Goal: Task Accomplishment & Management: Manage account settings

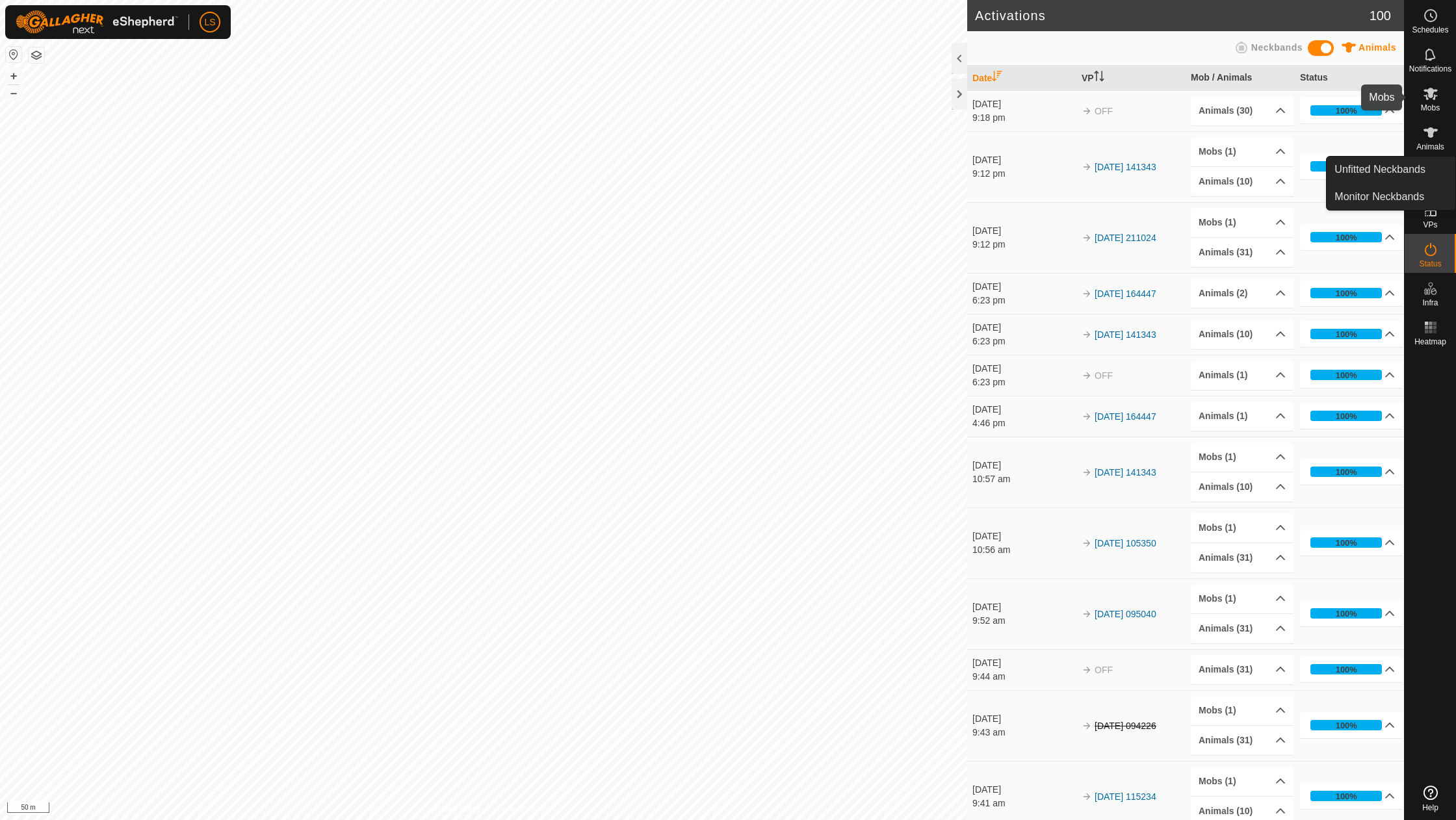
click at [1437, 100] on icon at bounding box center [1430, 93] width 15 height 15
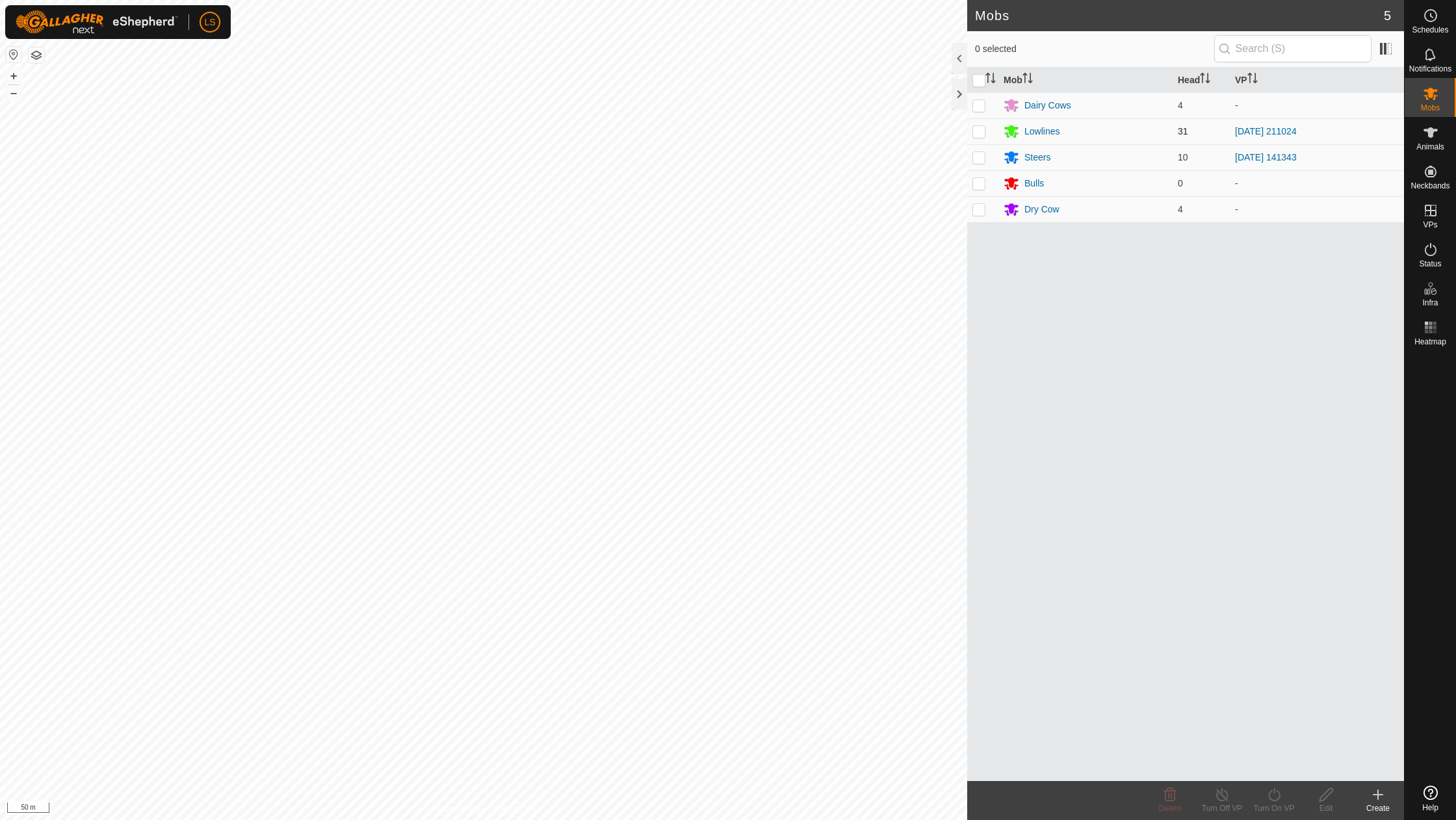
click at [983, 132] on p-checkbox at bounding box center [978, 131] width 13 height 10
checkbox input "true"
click at [1273, 799] on icon at bounding box center [1274, 794] width 16 height 15
click at [1282, 772] on link "Now" at bounding box center [1313, 766] width 129 height 26
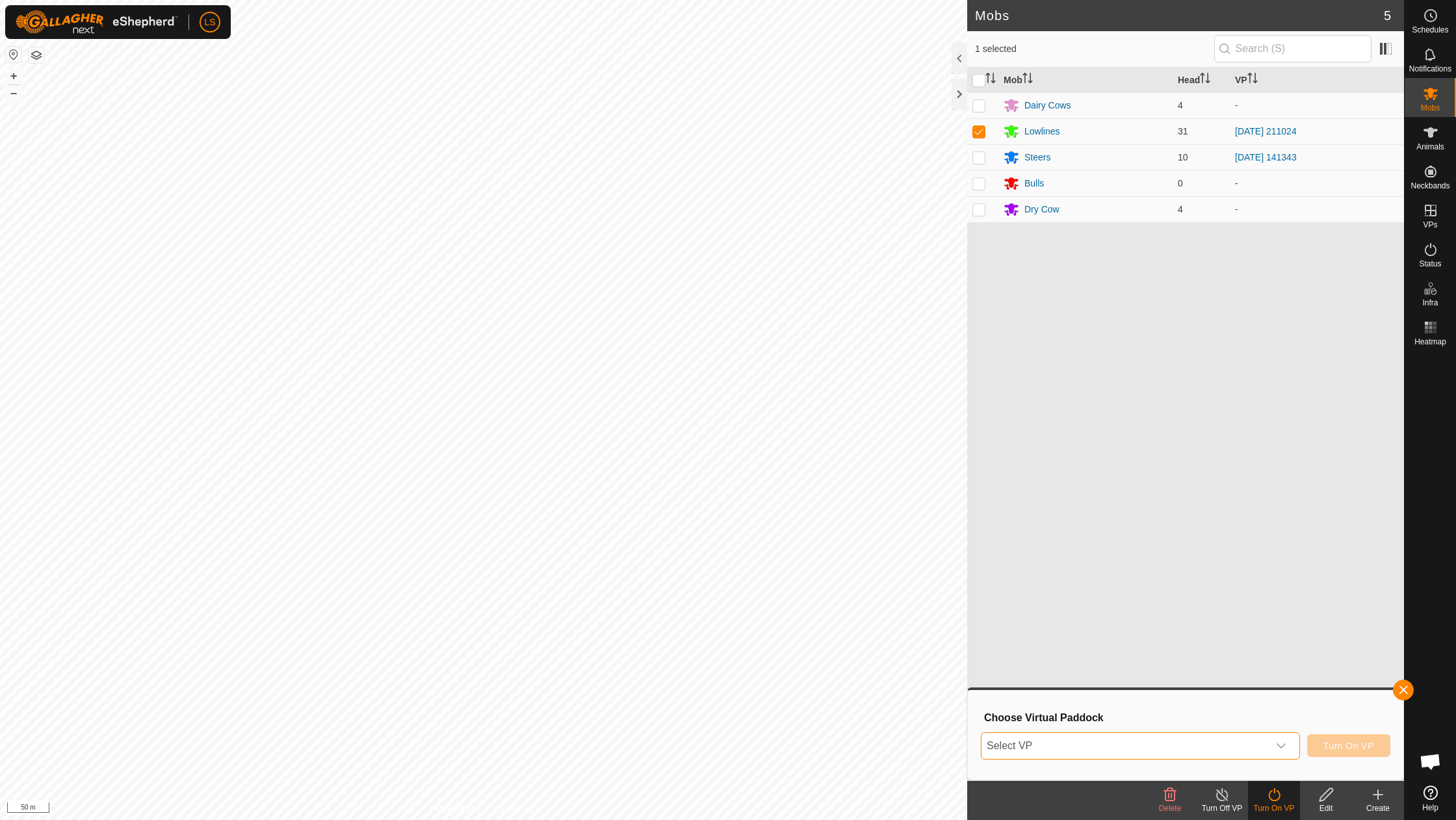
click at [1110, 749] on span "Select VP" at bounding box center [1125, 745] width 287 height 26
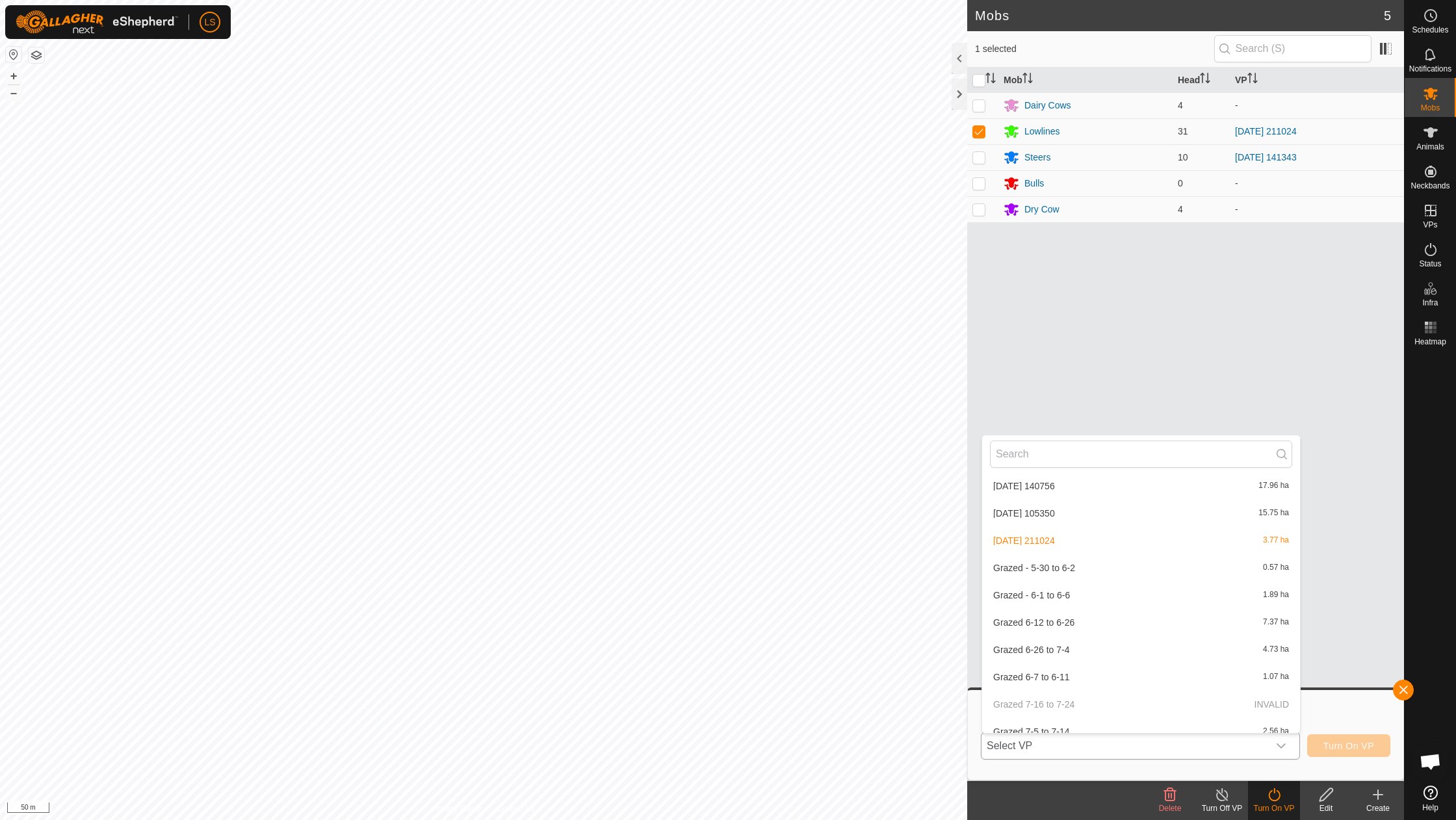
scroll to position [426, 0]
click at [1062, 533] on li "2025-09-08 211024 3.77 ha" at bounding box center [1141, 534] width 318 height 26
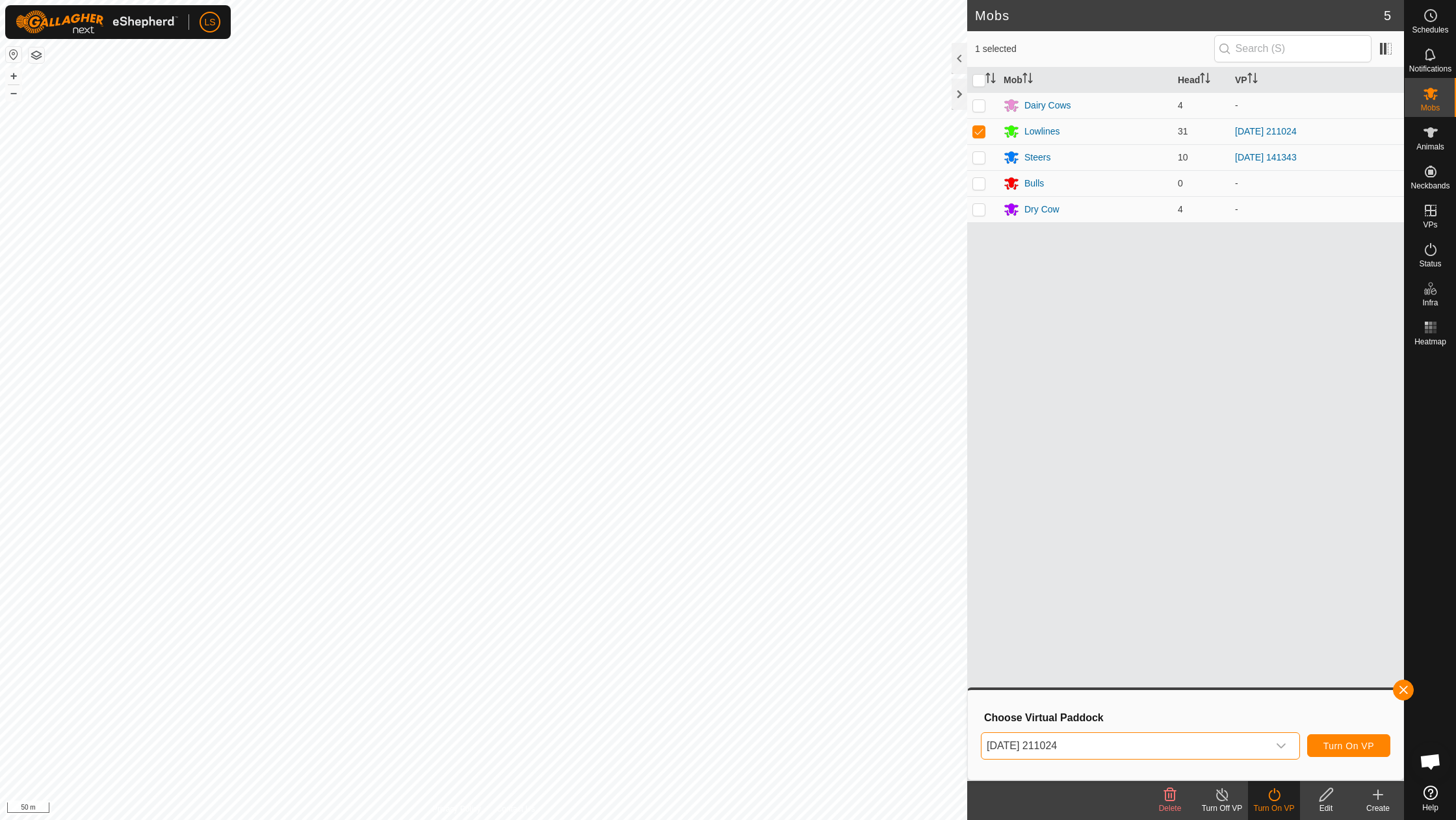
click at [1360, 739] on button "Turn On VP" at bounding box center [1348, 745] width 83 height 23
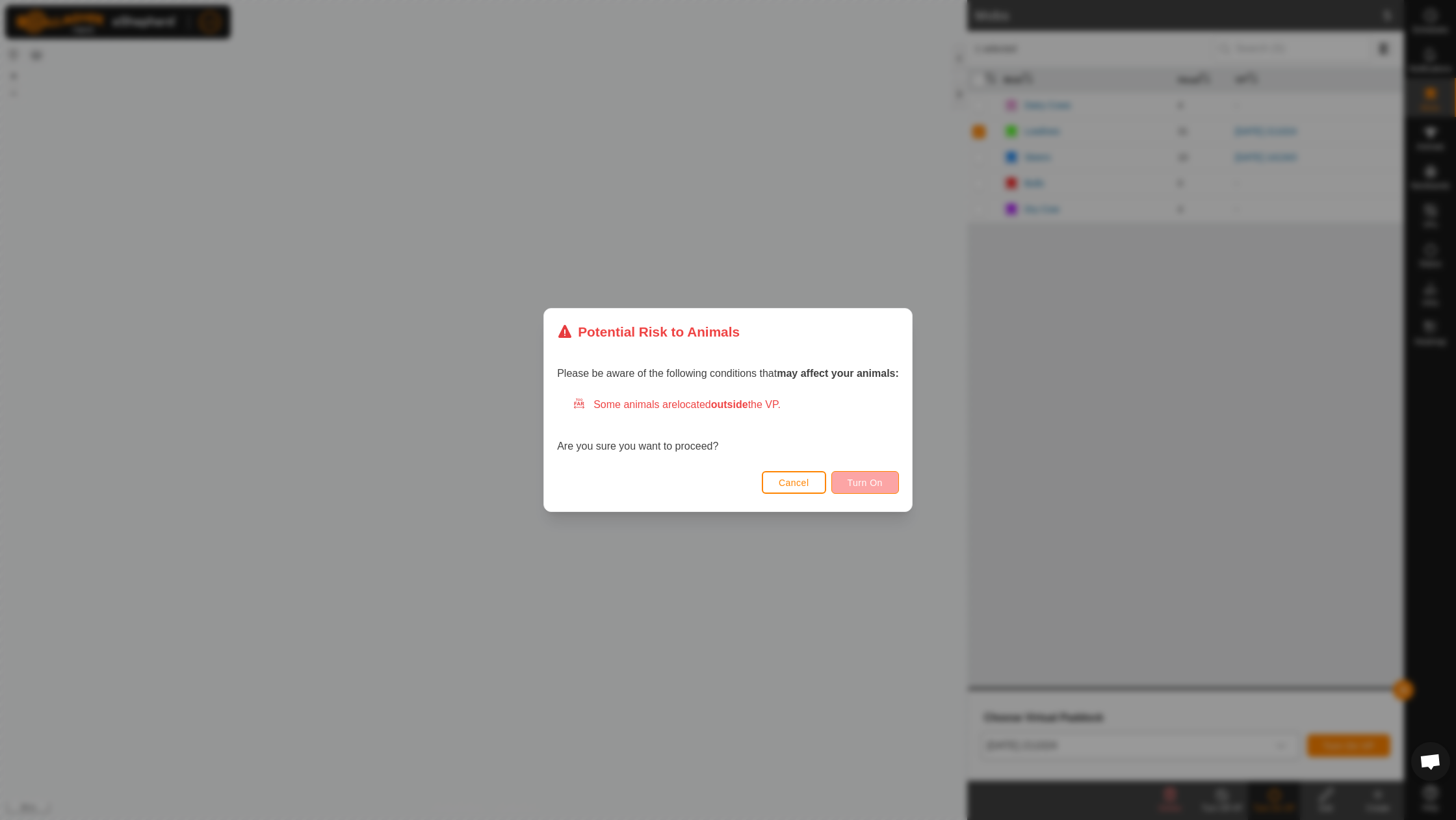
click at [861, 484] on span "Turn On" at bounding box center [865, 482] width 35 height 10
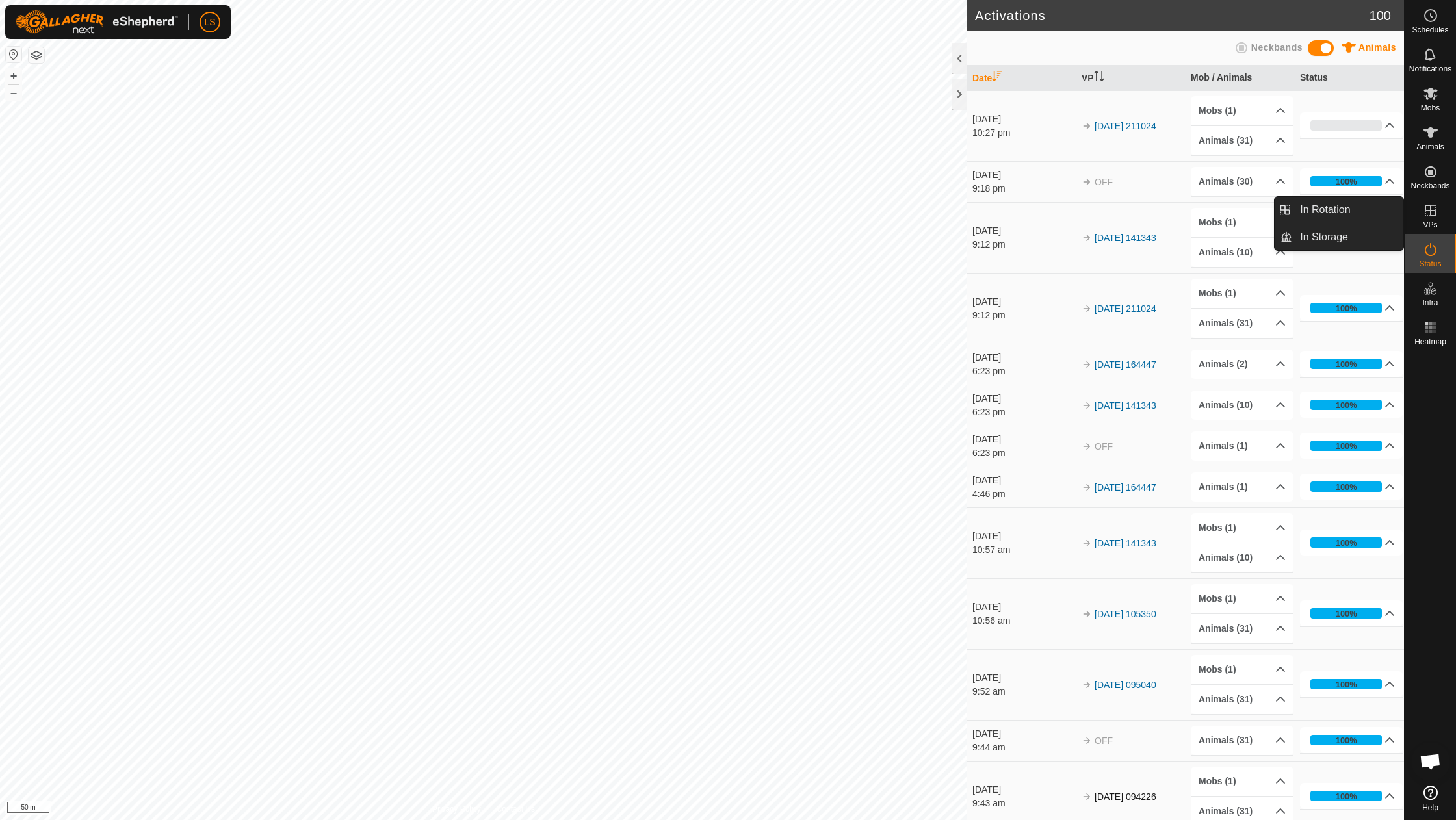
click at [1434, 212] on icon at bounding box center [1430, 210] width 15 height 15
click at [1344, 210] on span "In Rotation" at bounding box center [1324, 210] width 50 height 15
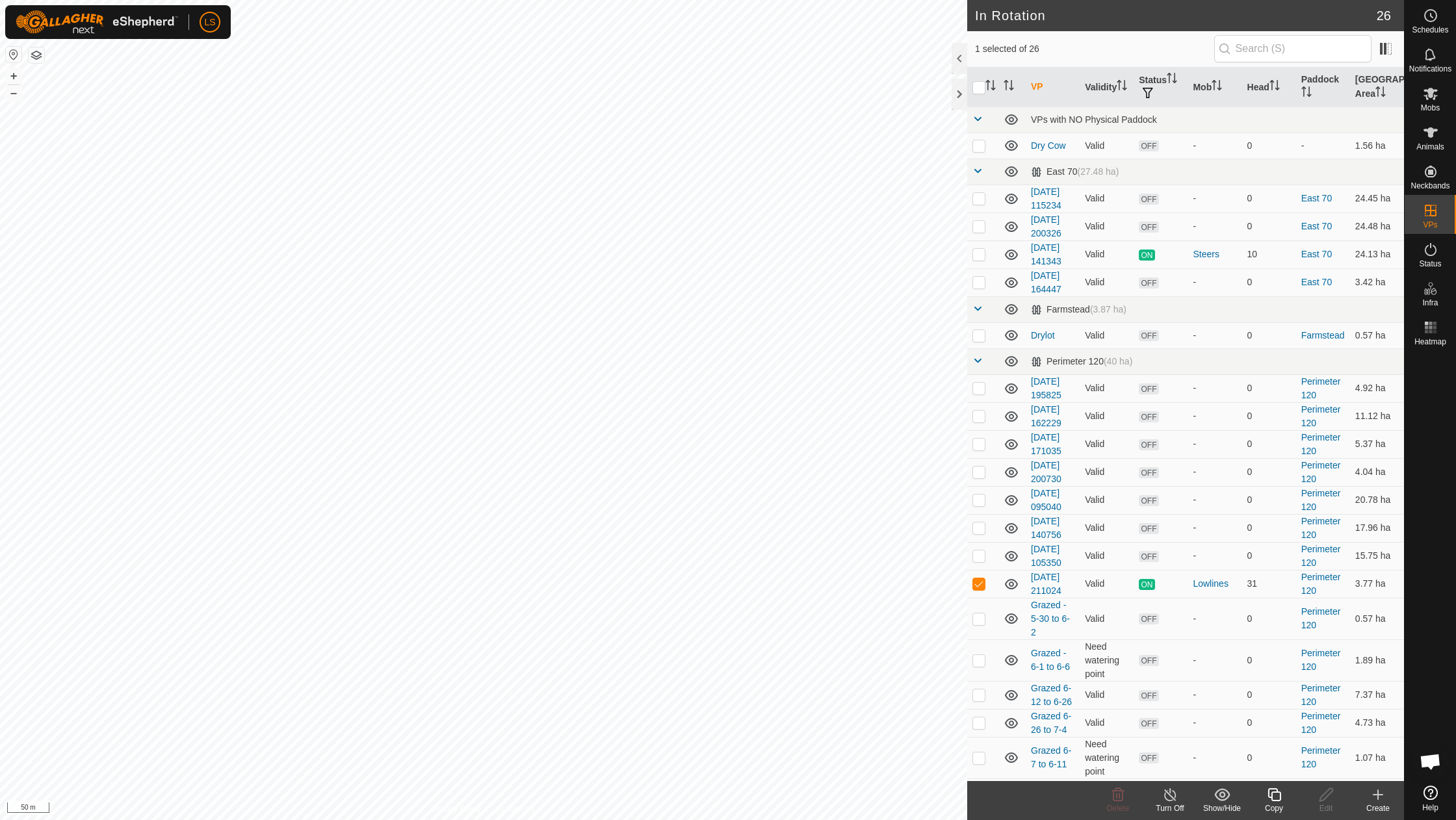
click at [1376, 796] on icon at bounding box center [1377, 794] width 15 height 15
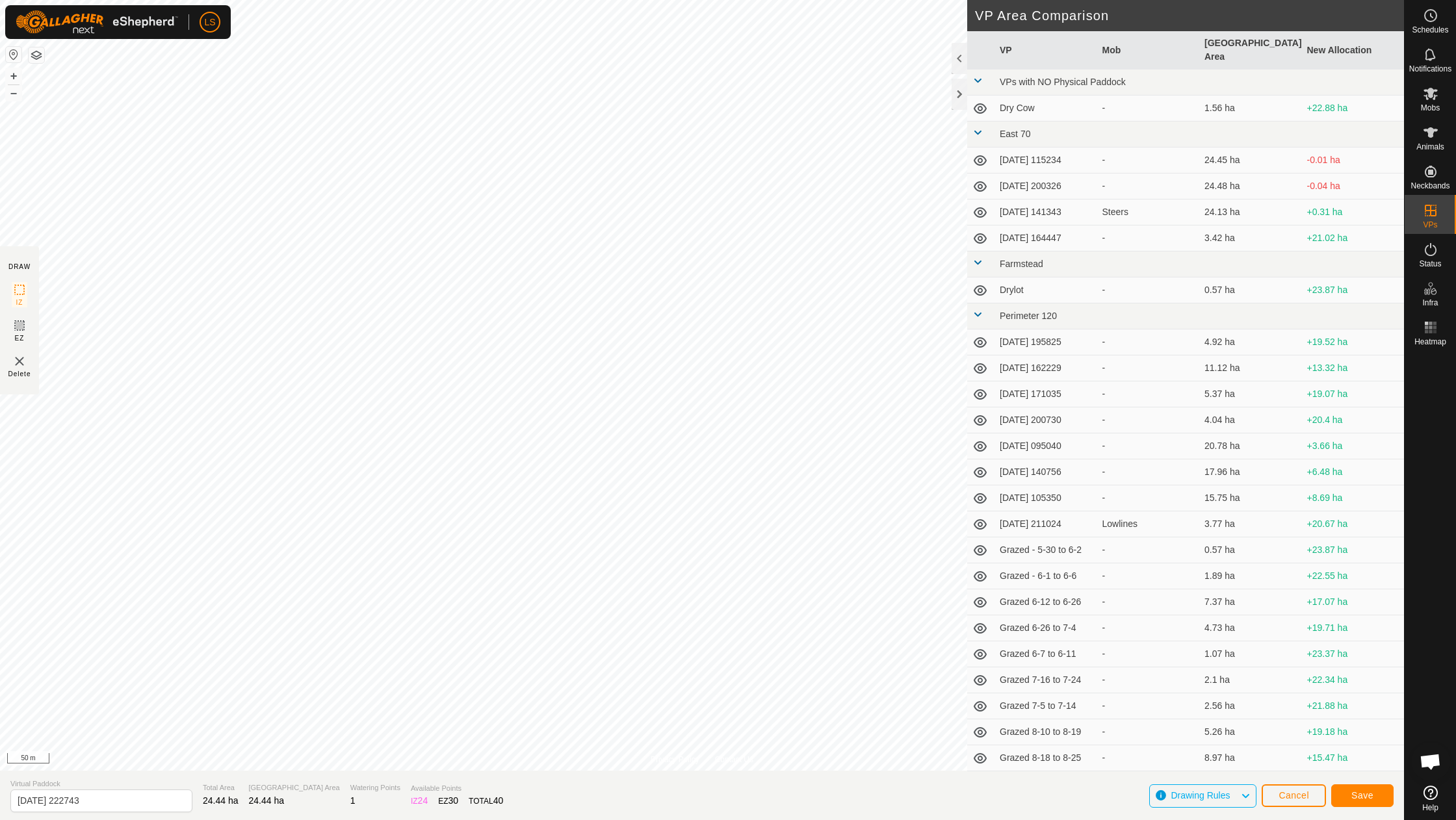
click at [1373, 796] on button "Save" at bounding box center [1362, 795] width 62 height 23
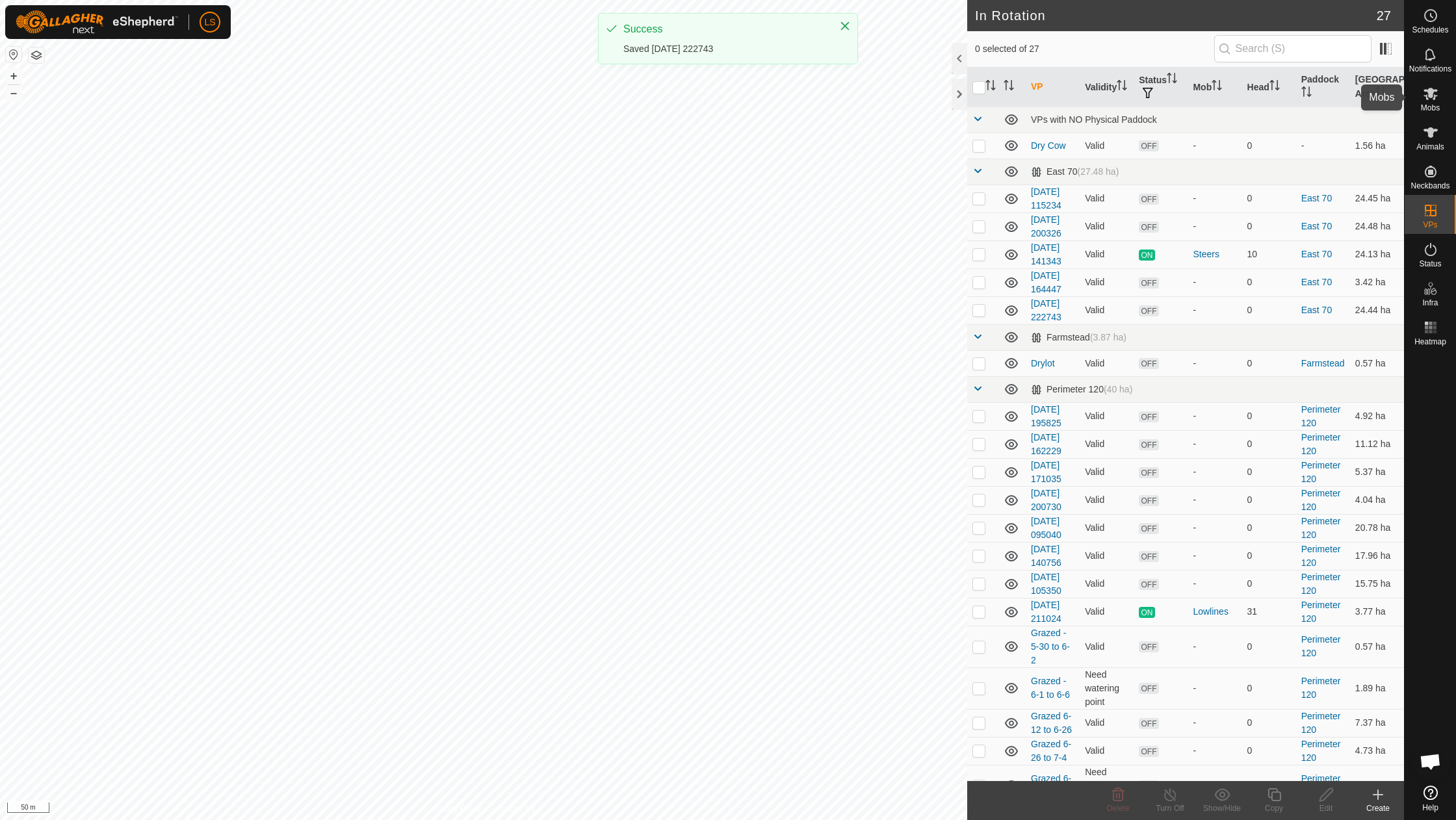
click at [1431, 104] on span "Mobs" at bounding box center [1430, 108] width 19 height 8
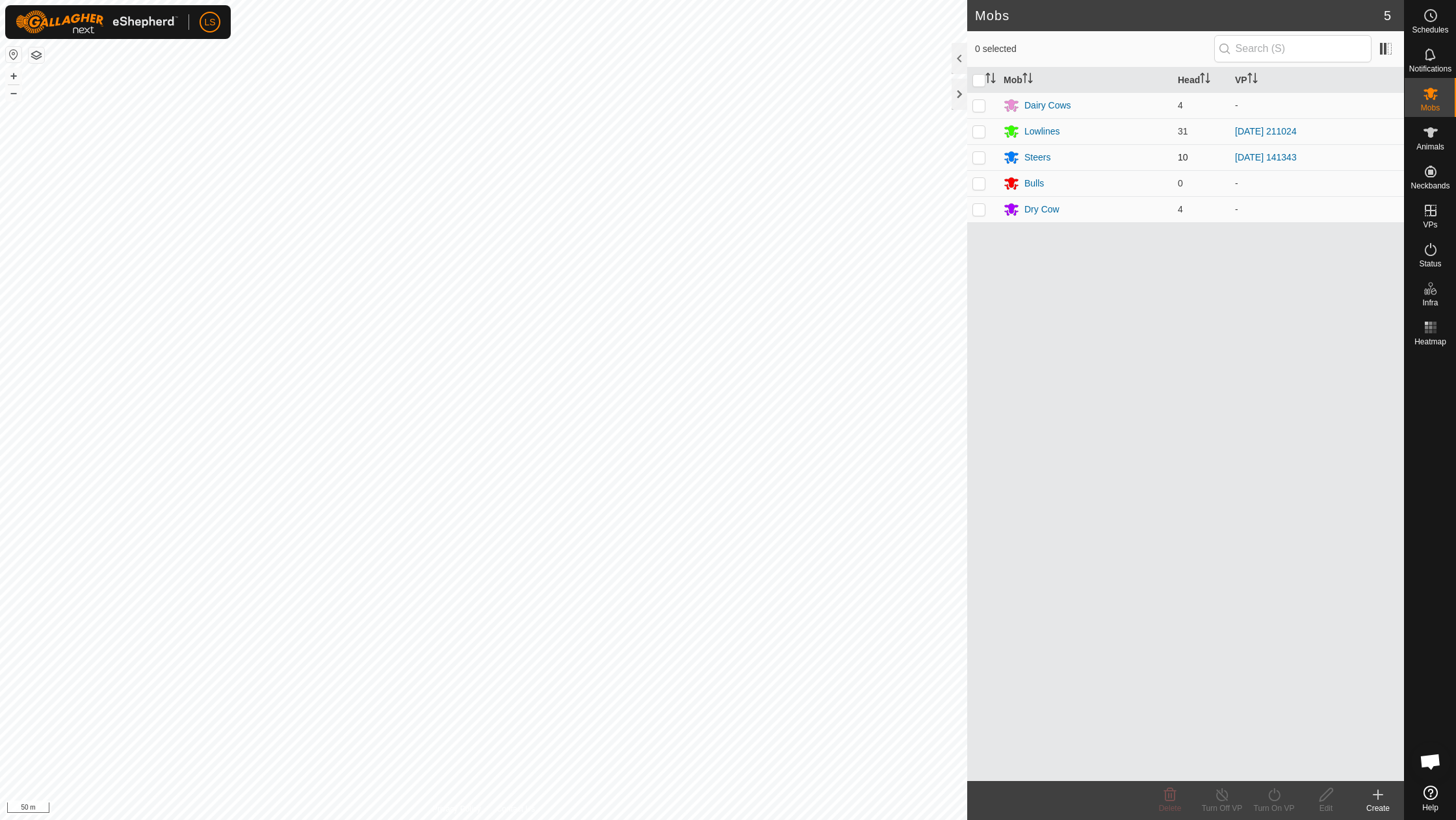
click at [981, 158] on p-checkbox at bounding box center [978, 156] width 13 height 10
checkbox input "true"
click at [1277, 794] on icon at bounding box center [1274, 794] width 16 height 15
click at [1289, 770] on link "Now" at bounding box center [1313, 766] width 129 height 26
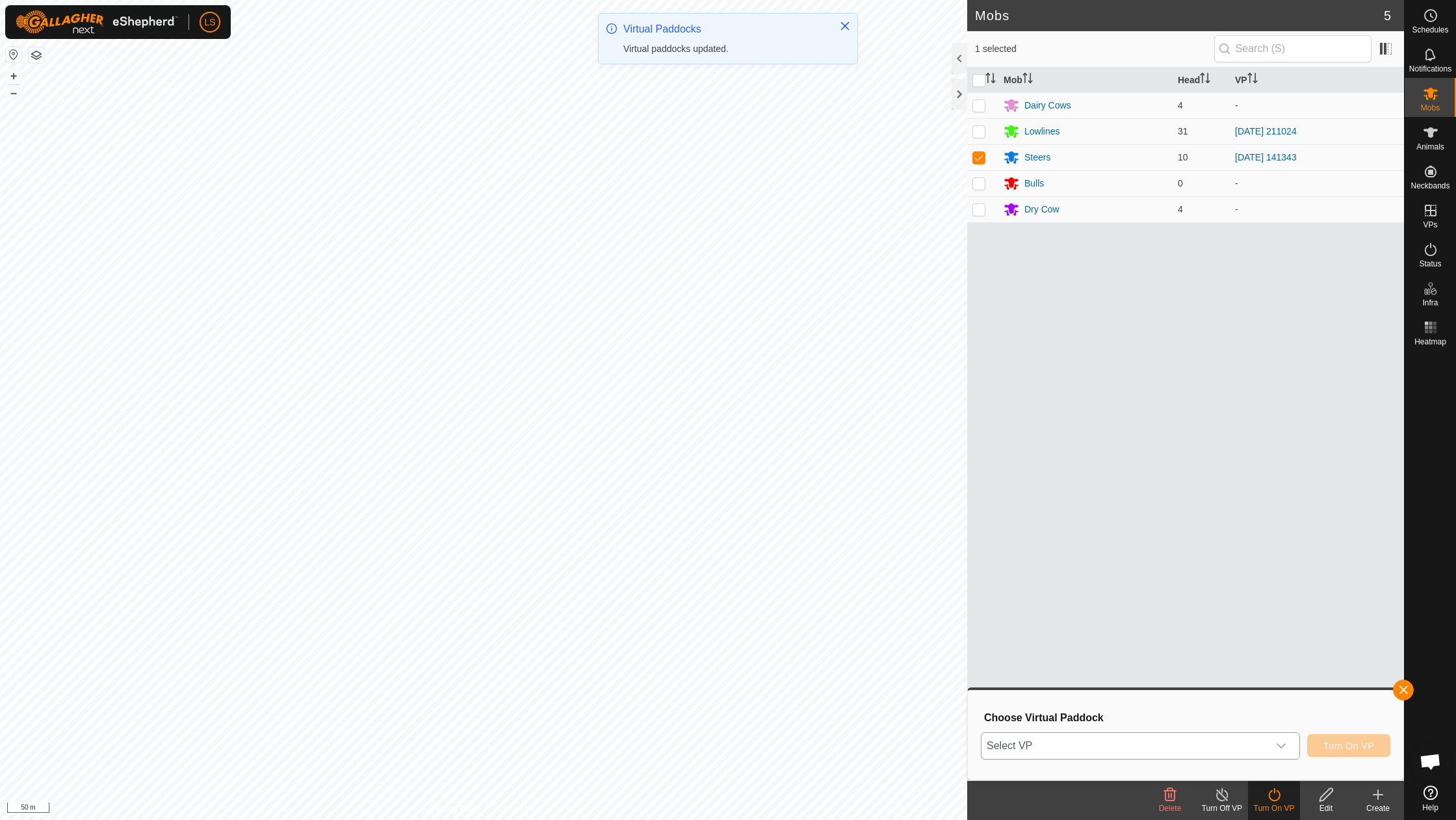
click at [1285, 758] on div "dropdown trigger" at bounding box center [1281, 745] width 26 height 26
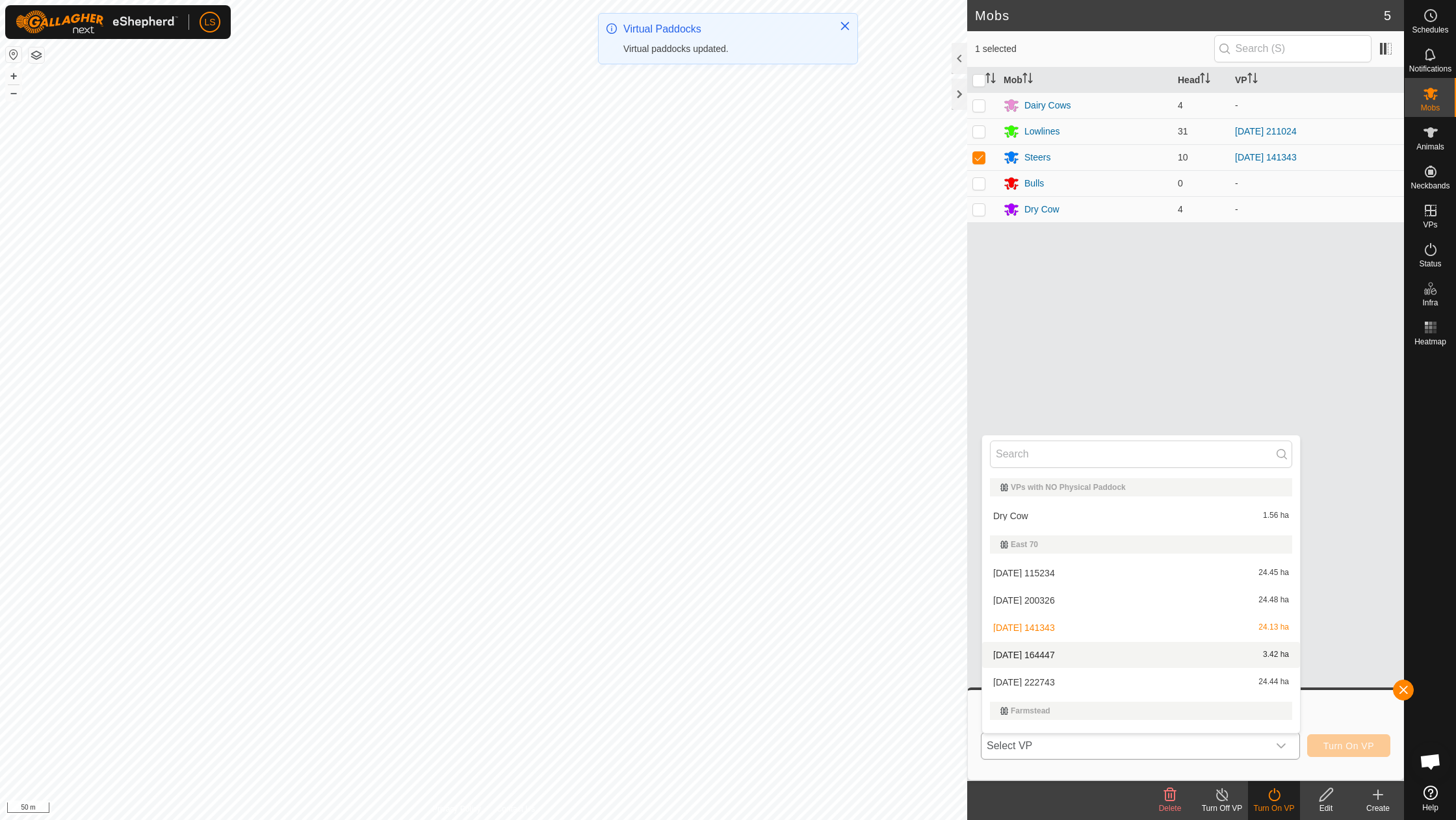
scroll to position [16, 0]
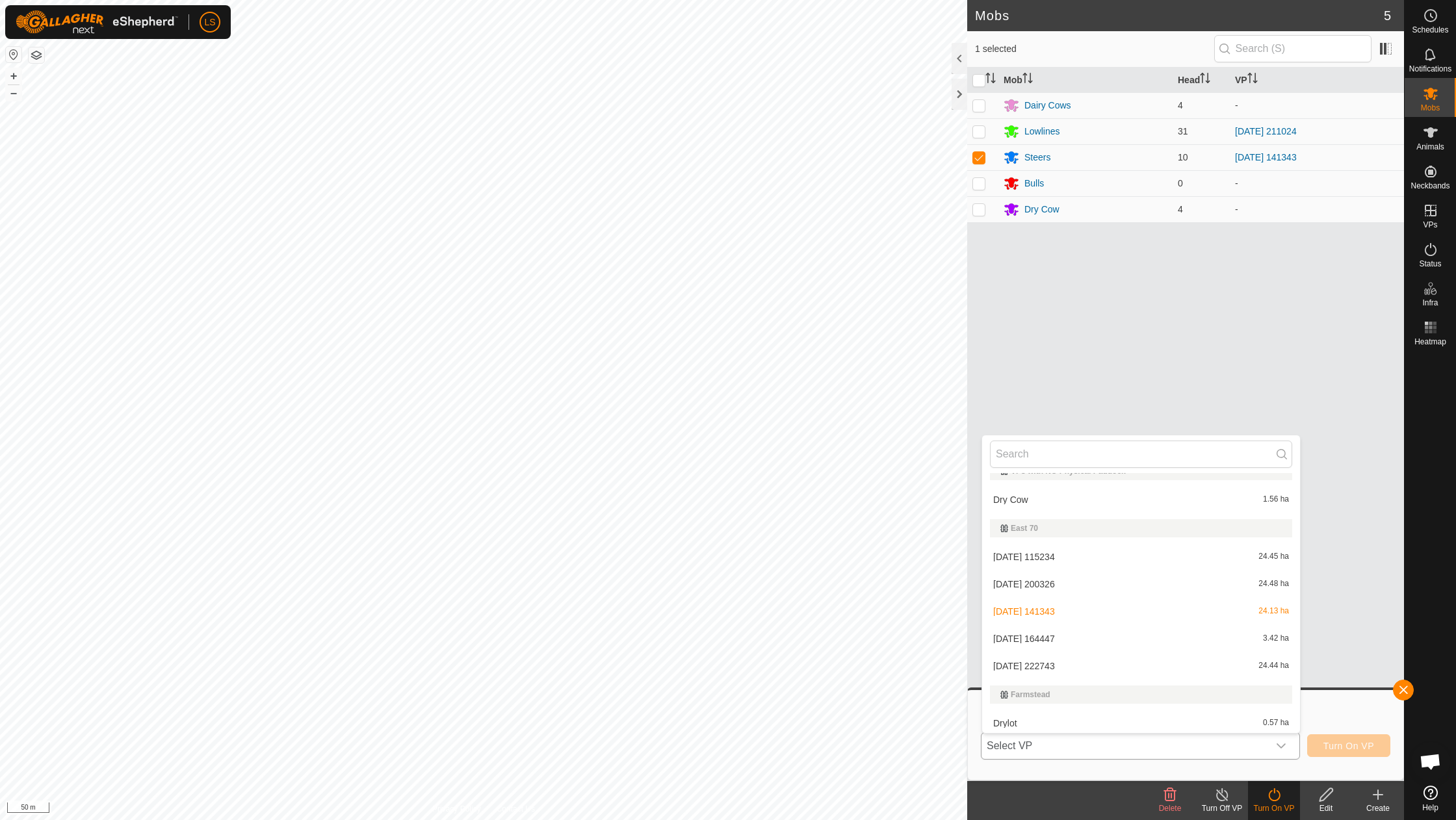
click at [1086, 664] on li "2025-09-08 222743 24.44 ha" at bounding box center [1141, 666] width 318 height 26
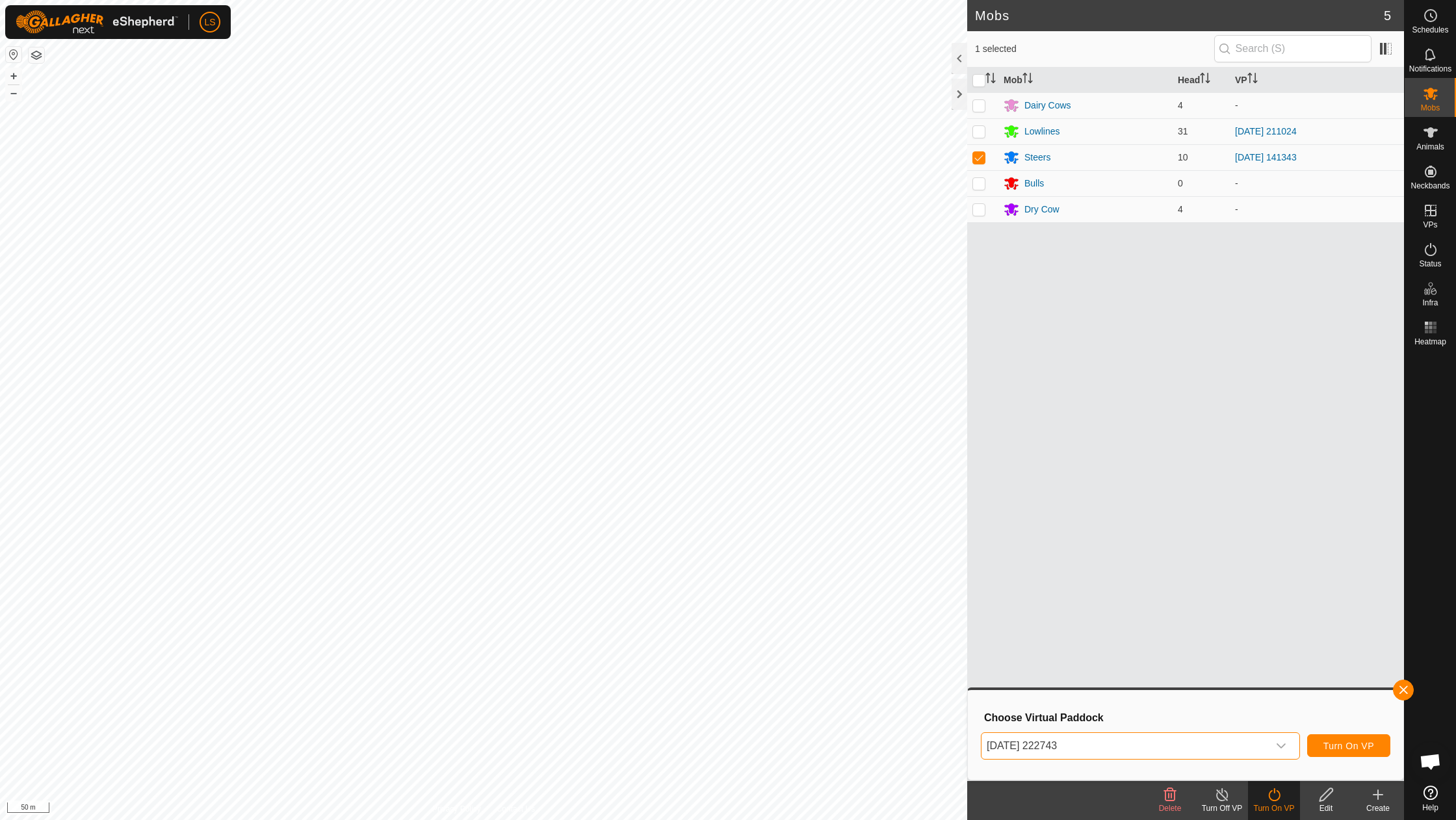
click at [1283, 743] on icon "dropdown trigger" at bounding box center [1282, 746] width 9 height 5
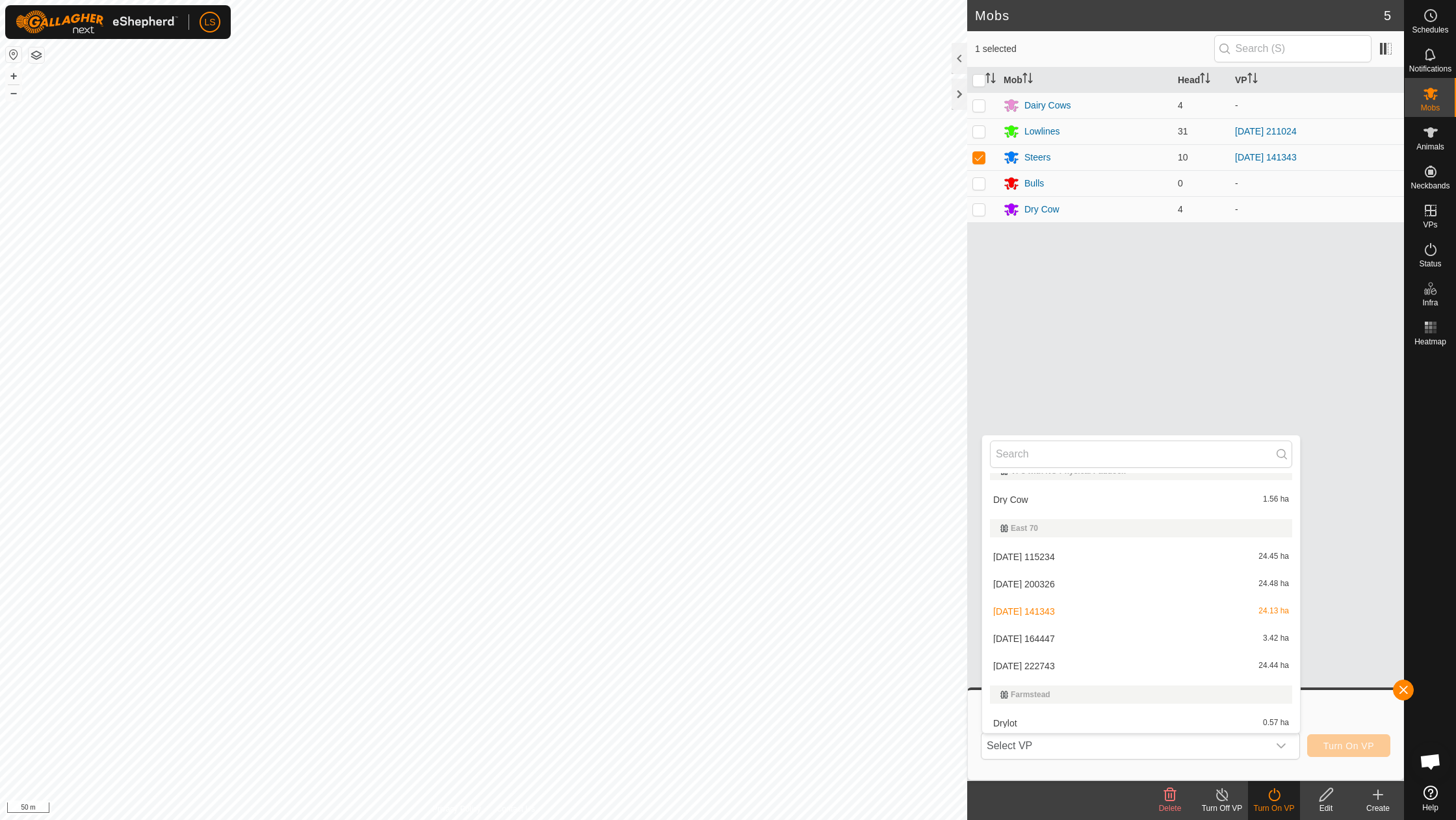
click at [1064, 662] on li "2025-09-08 222743 24.44 ha" at bounding box center [1141, 666] width 318 height 26
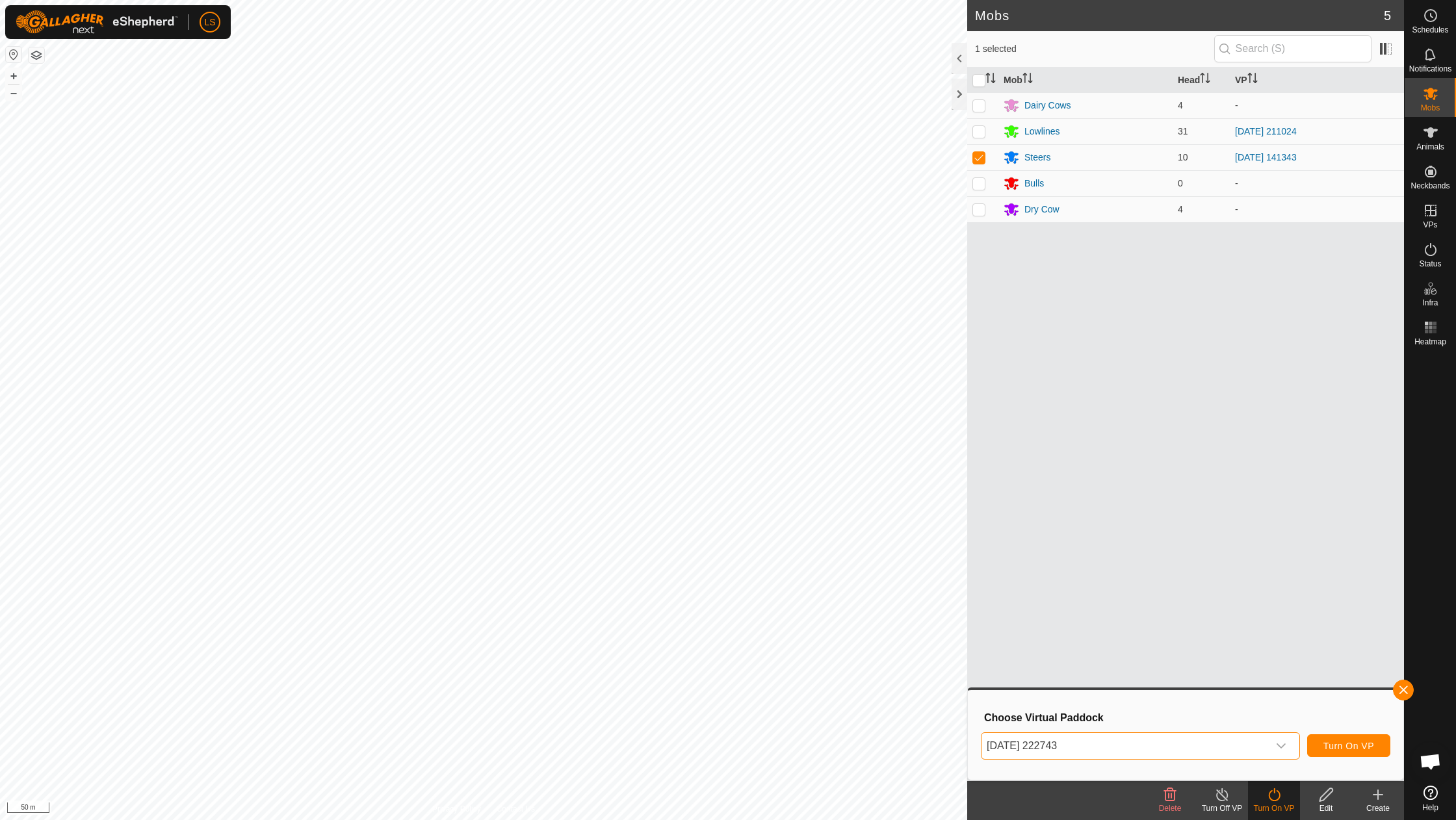
click at [1358, 743] on span "Turn On VP" at bounding box center [1348, 745] width 50 height 10
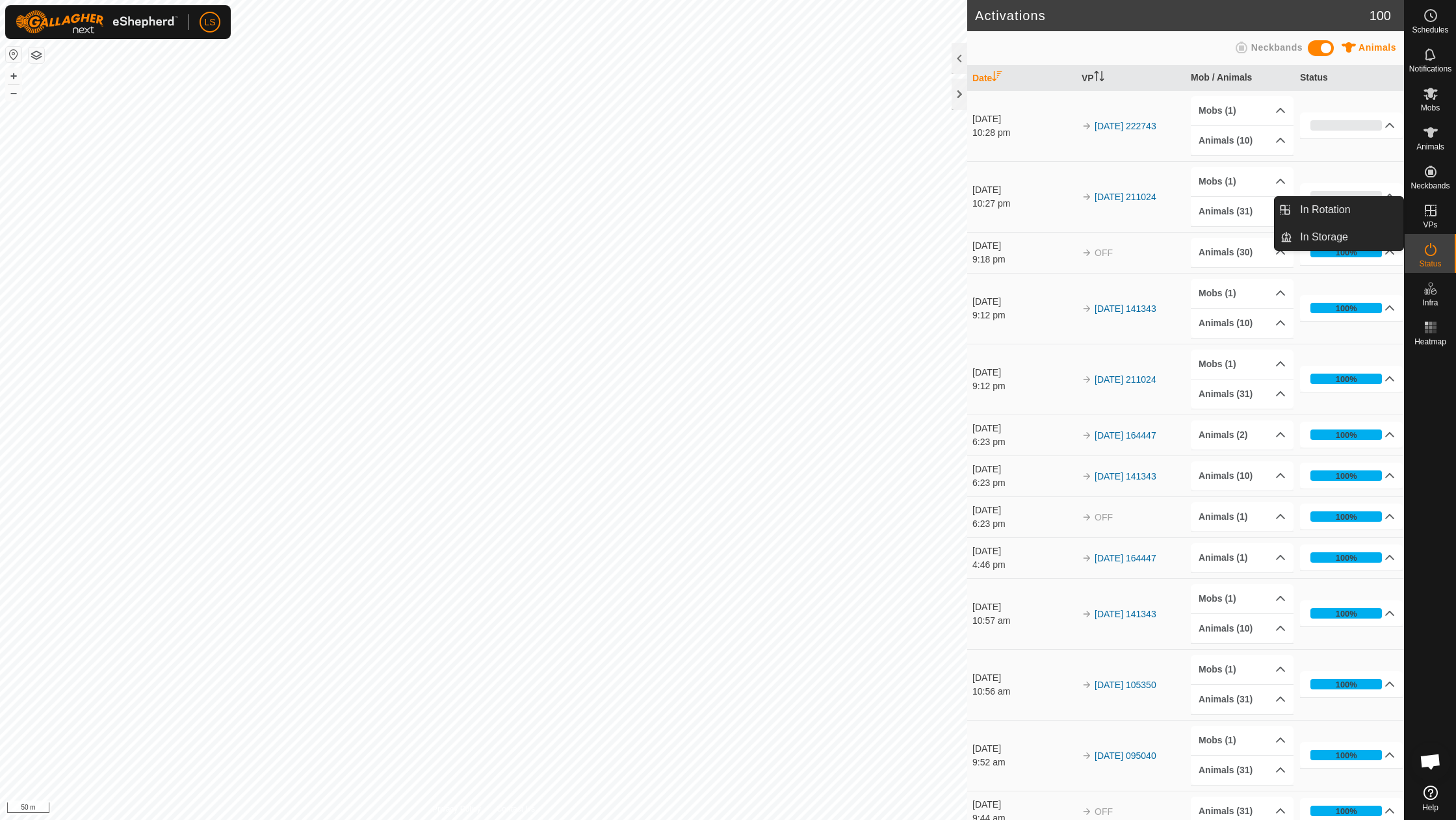
click at [1435, 219] on es-virtualpaddocks-svg-icon at bounding box center [1430, 210] width 24 height 21
click at [1345, 220] on link "In Rotation" at bounding box center [1347, 210] width 111 height 26
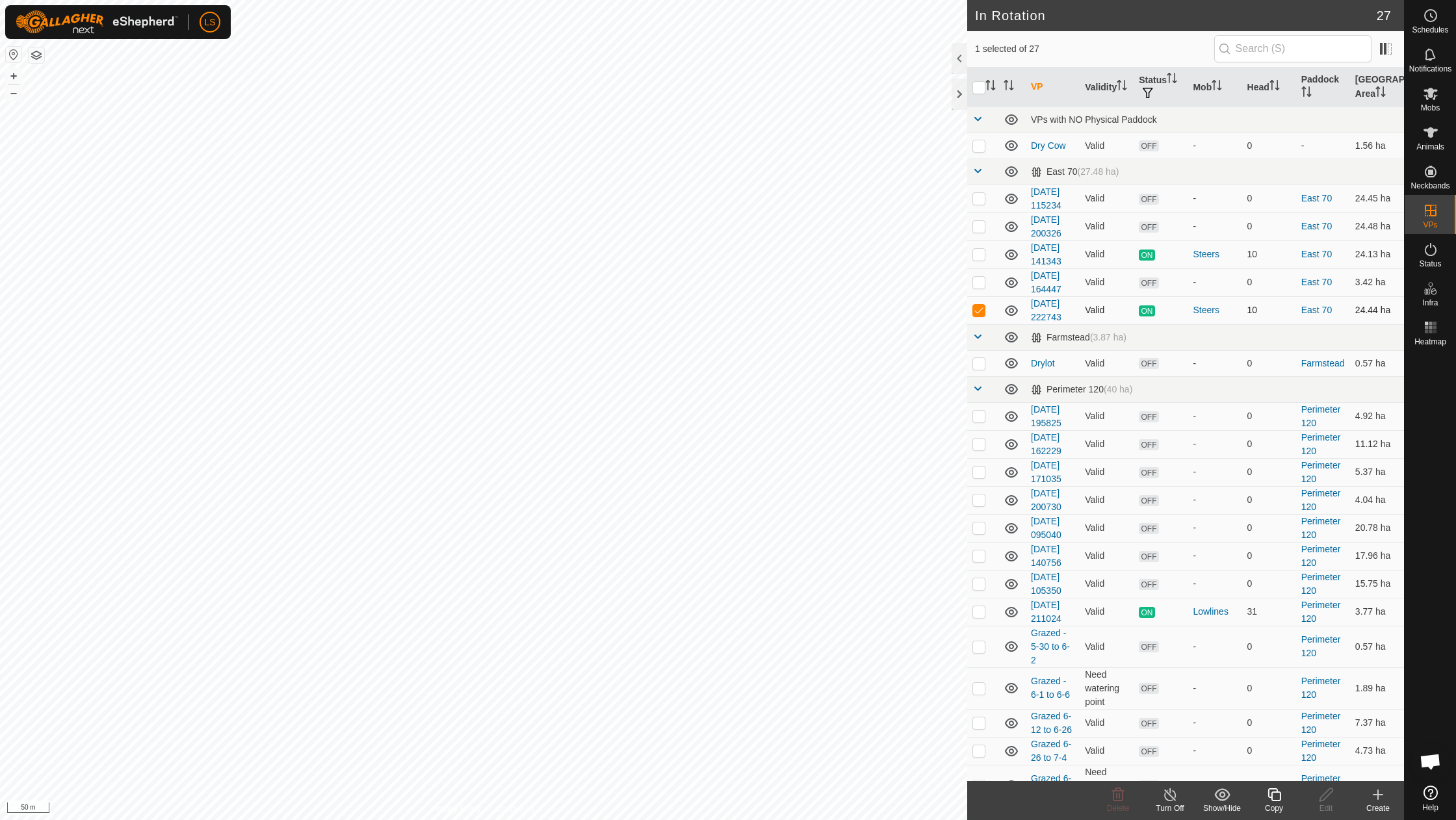
click at [978, 305] on p-checkbox at bounding box center [978, 310] width 13 height 10
checkbox input "false"
click at [976, 410] on p-checkbox at bounding box center [978, 415] width 13 height 10
checkbox input "false"
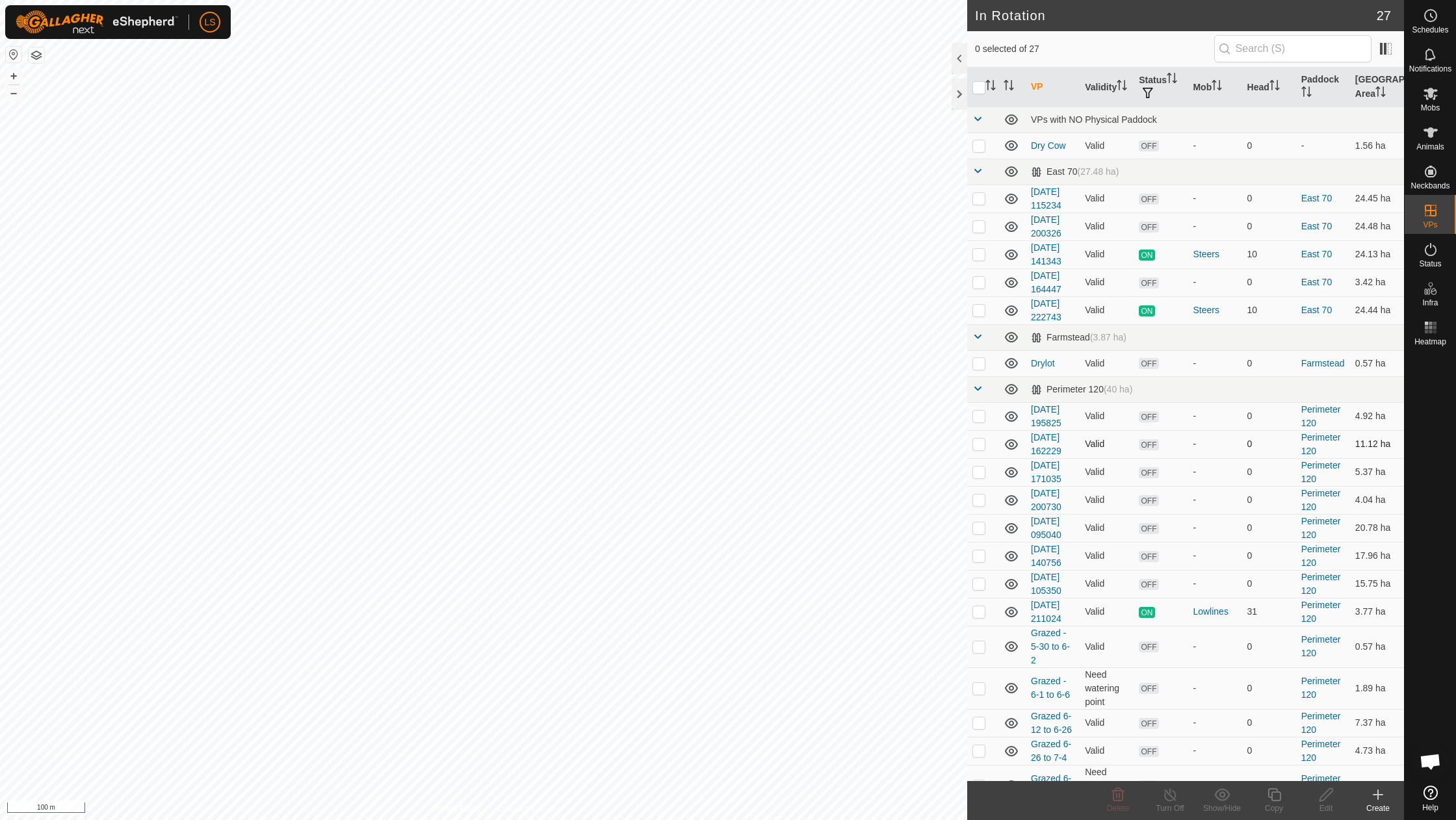
click at [982, 440] on p-checkbox at bounding box center [978, 443] width 13 height 10
click at [981, 440] on p-checkbox at bounding box center [978, 443] width 13 height 10
click at [1119, 796] on icon at bounding box center [1118, 794] width 12 height 13
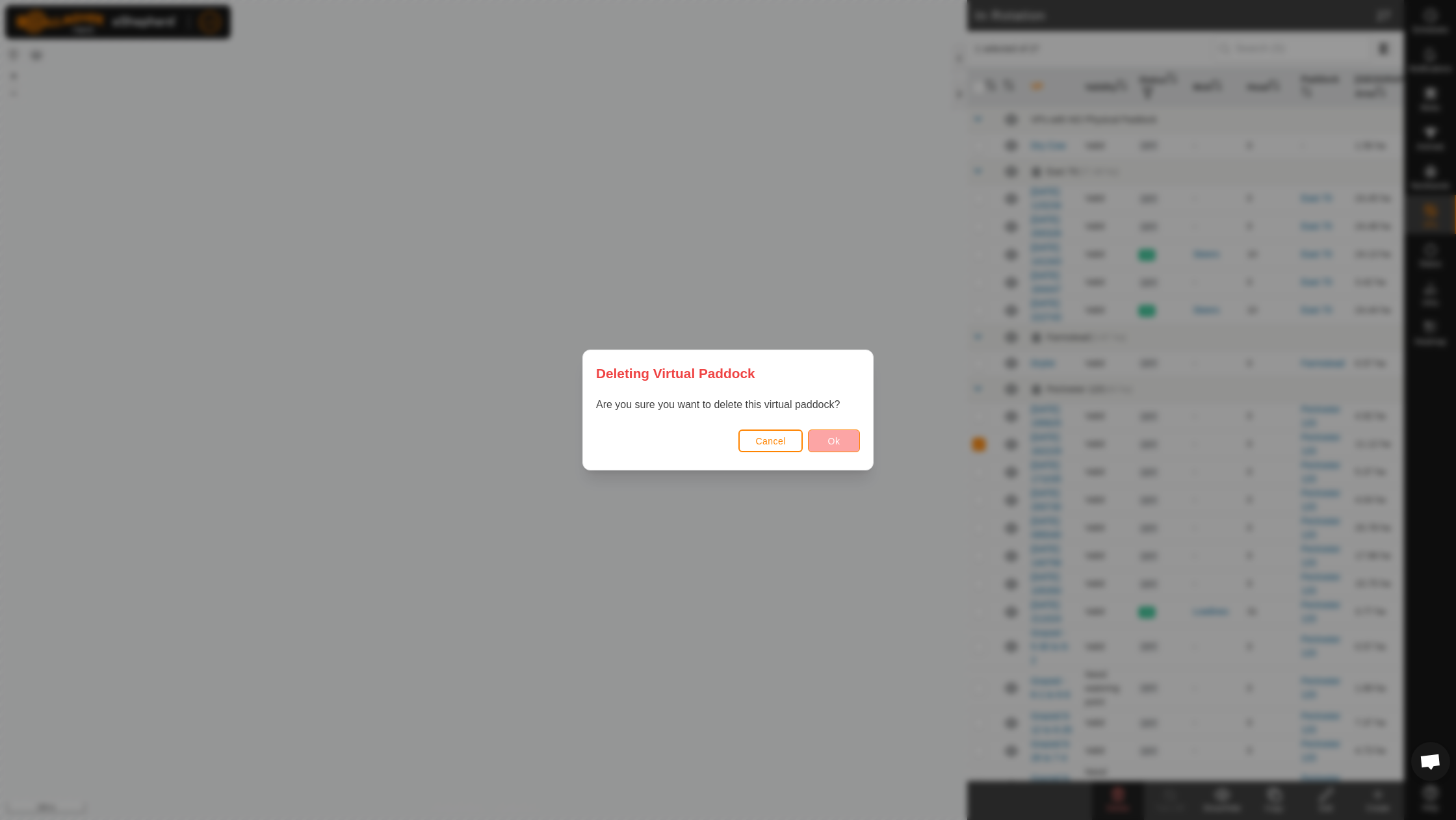
click at [832, 436] on span "Ok" at bounding box center [834, 441] width 12 height 10
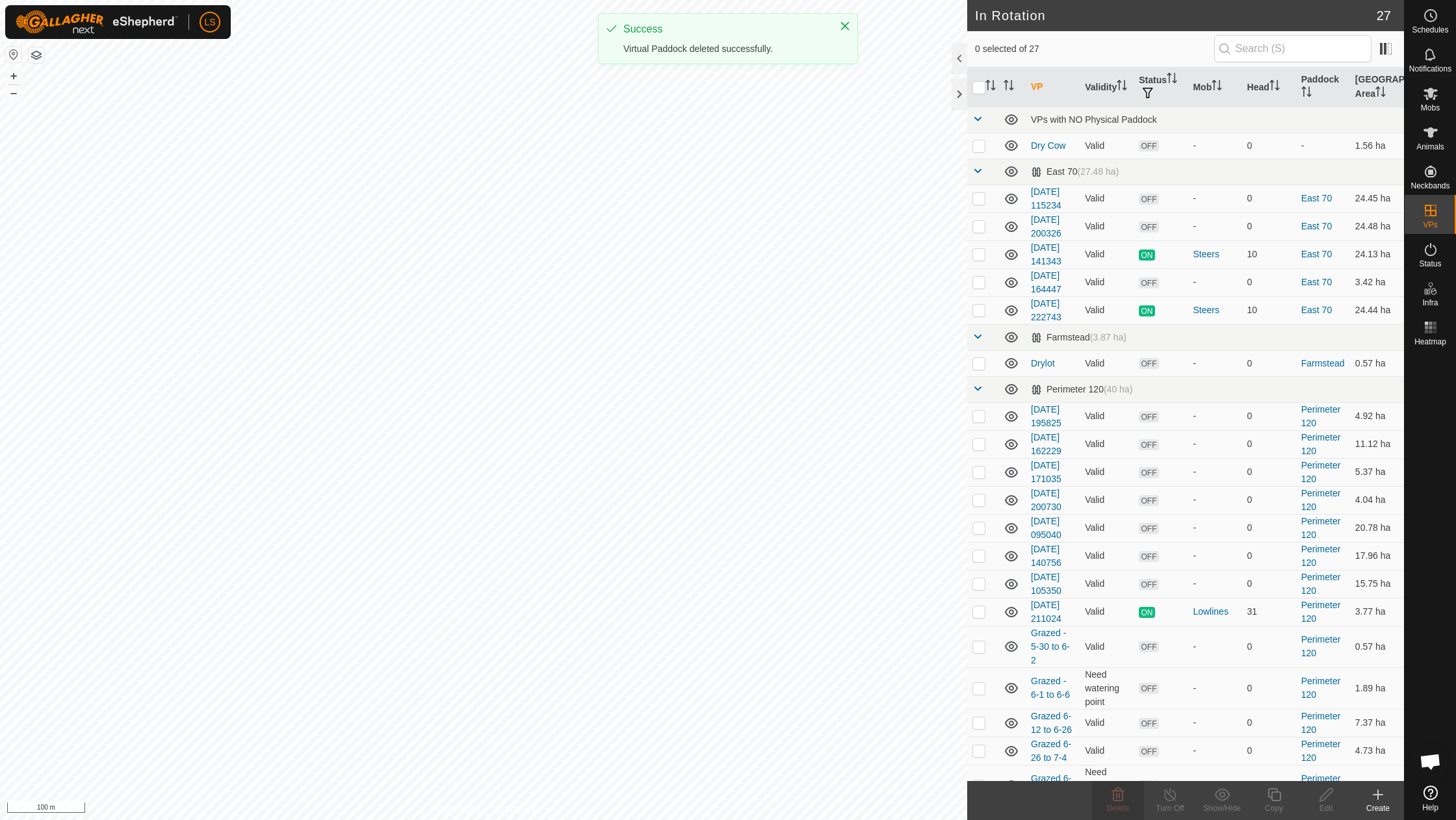
checkbox input "false"
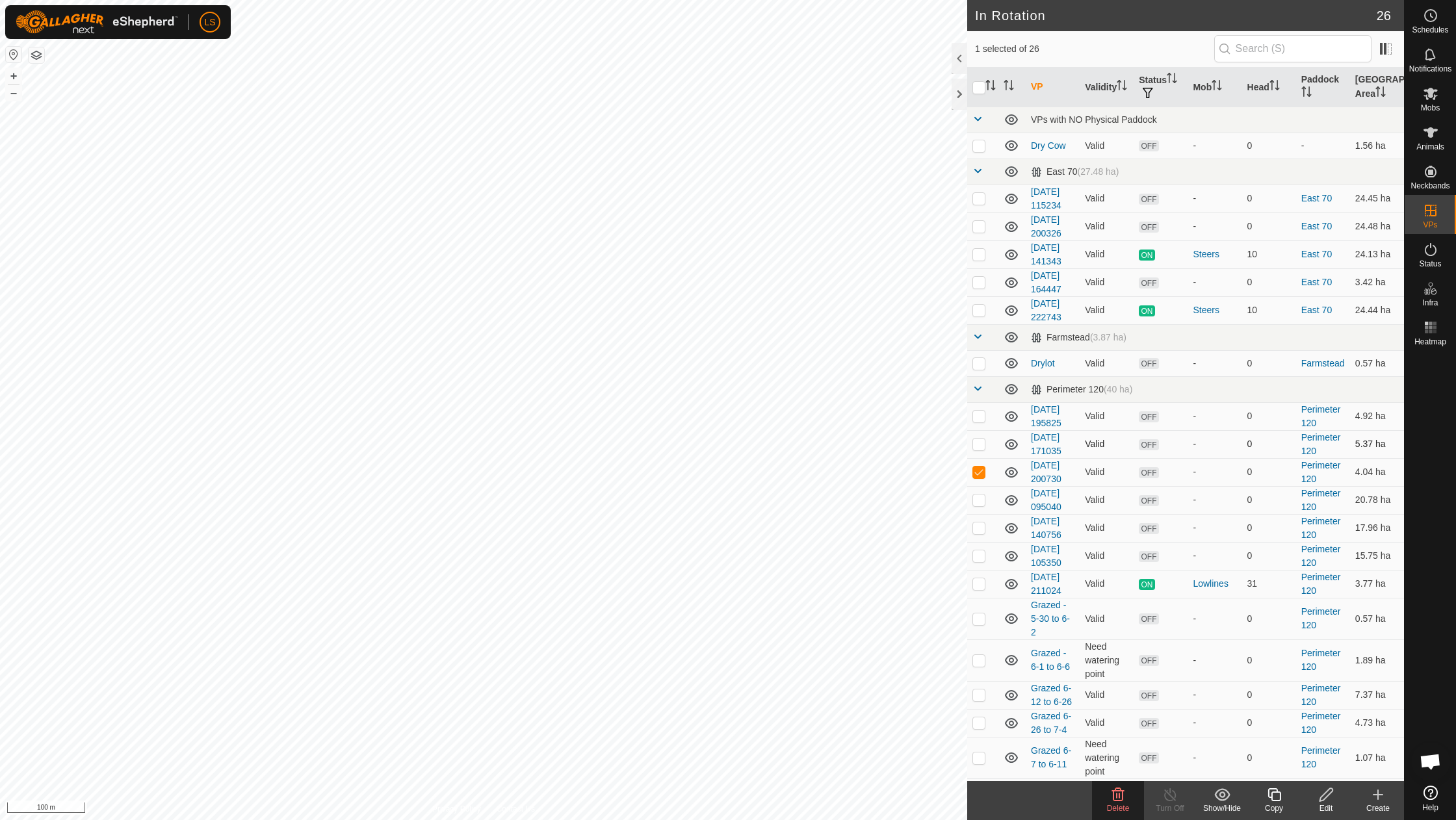
click at [978, 441] on p-checkbox at bounding box center [978, 443] width 13 height 10
checkbox input "false"
click at [975, 412] on p-checkbox at bounding box center [978, 415] width 13 height 10
checkbox input "true"
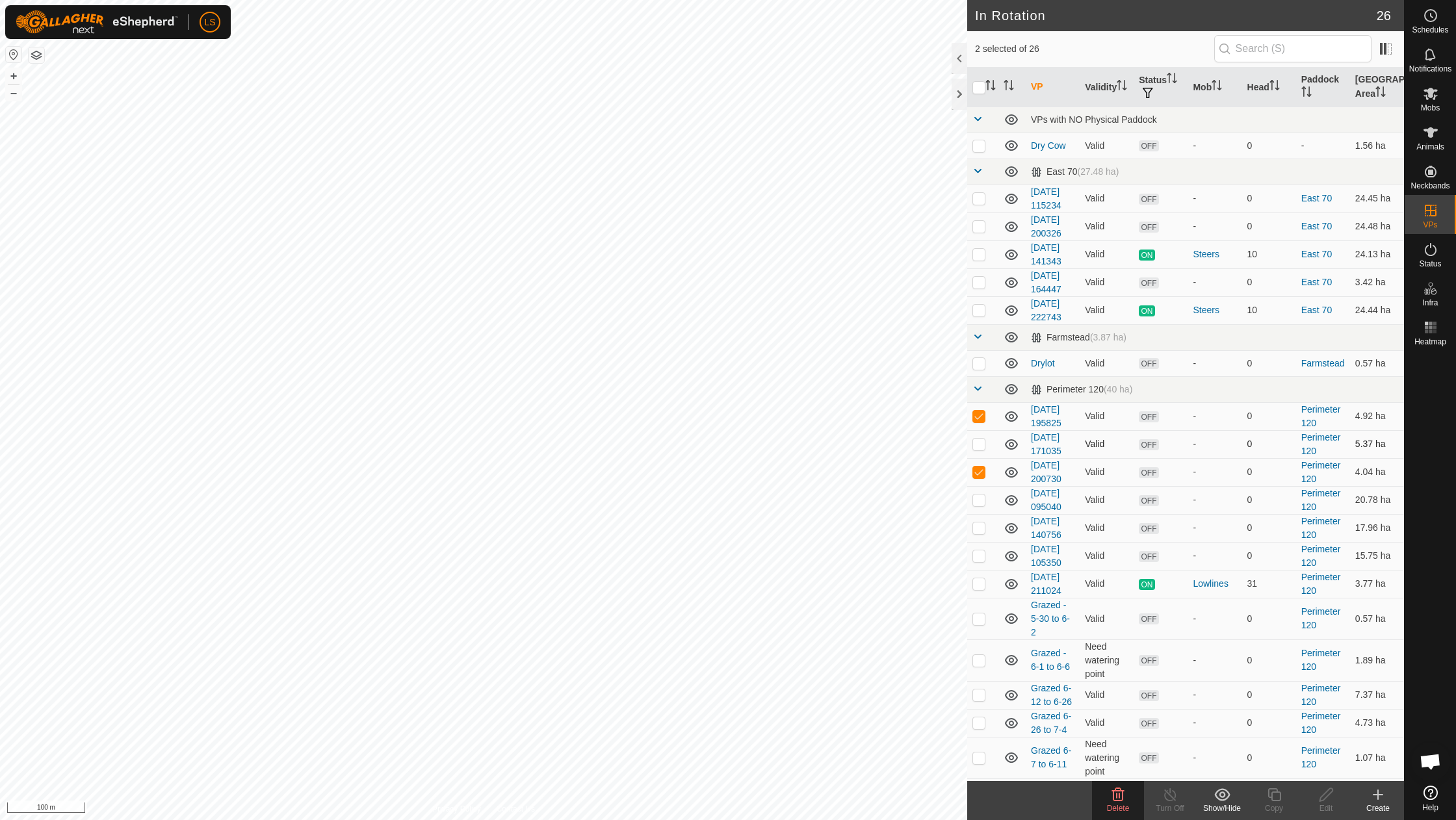
click at [976, 440] on p-checkbox at bounding box center [978, 443] width 13 height 10
checkbox input "true"
click at [978, 494] on p-checkbox at bounding box center [978, 499] width 13 height 10
click at [980, 522] on p-checkbox at bounding box center [978, 527] width 13 height 10
checkbox input "true"
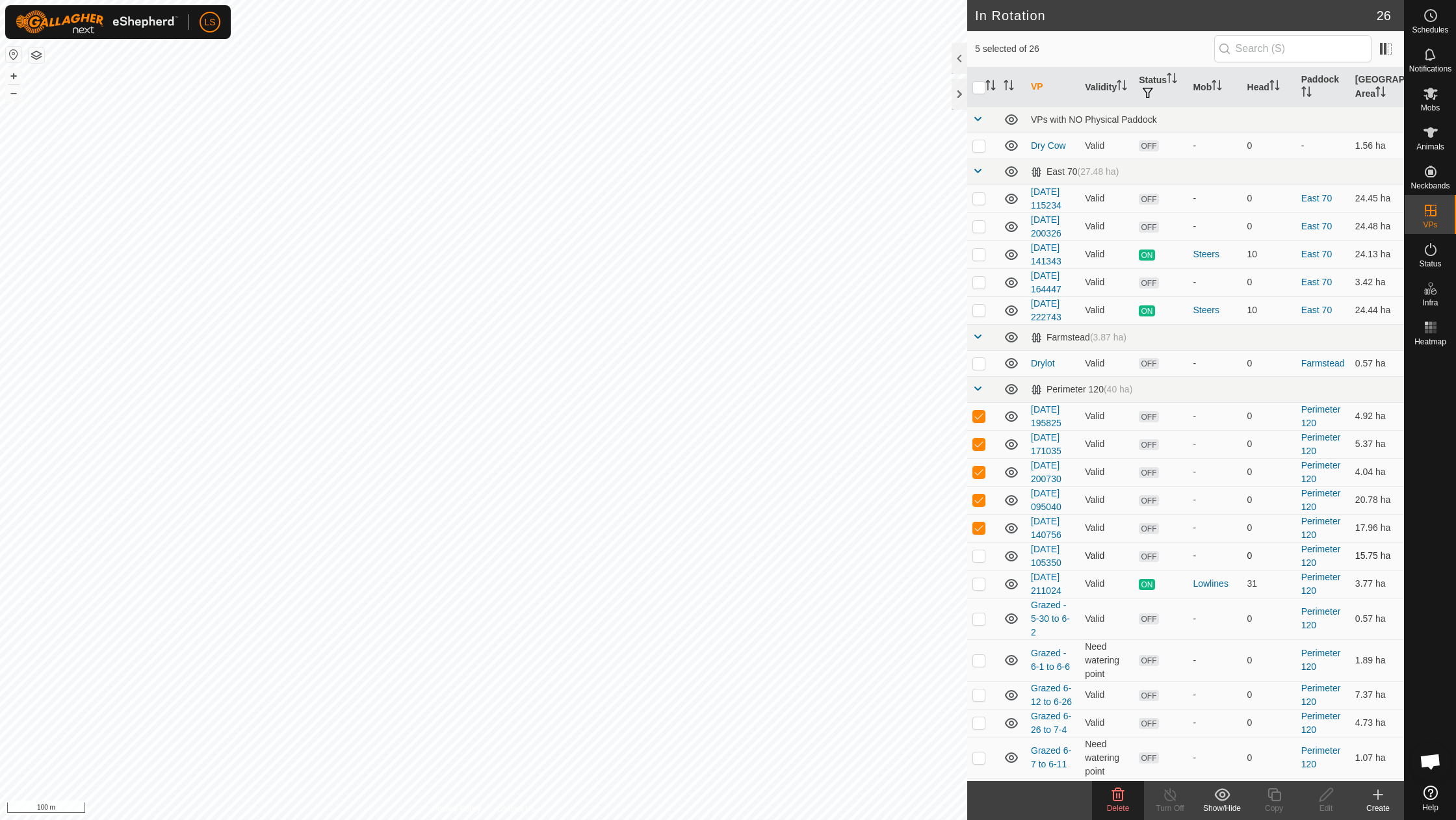
click at [980, 550] on p-checkbox at bounding box center [978, 555] width 13 height 10
checkbox input "true"
click at [1119, 801] on icon at bounding box center [1118, 794] width 12 height 13
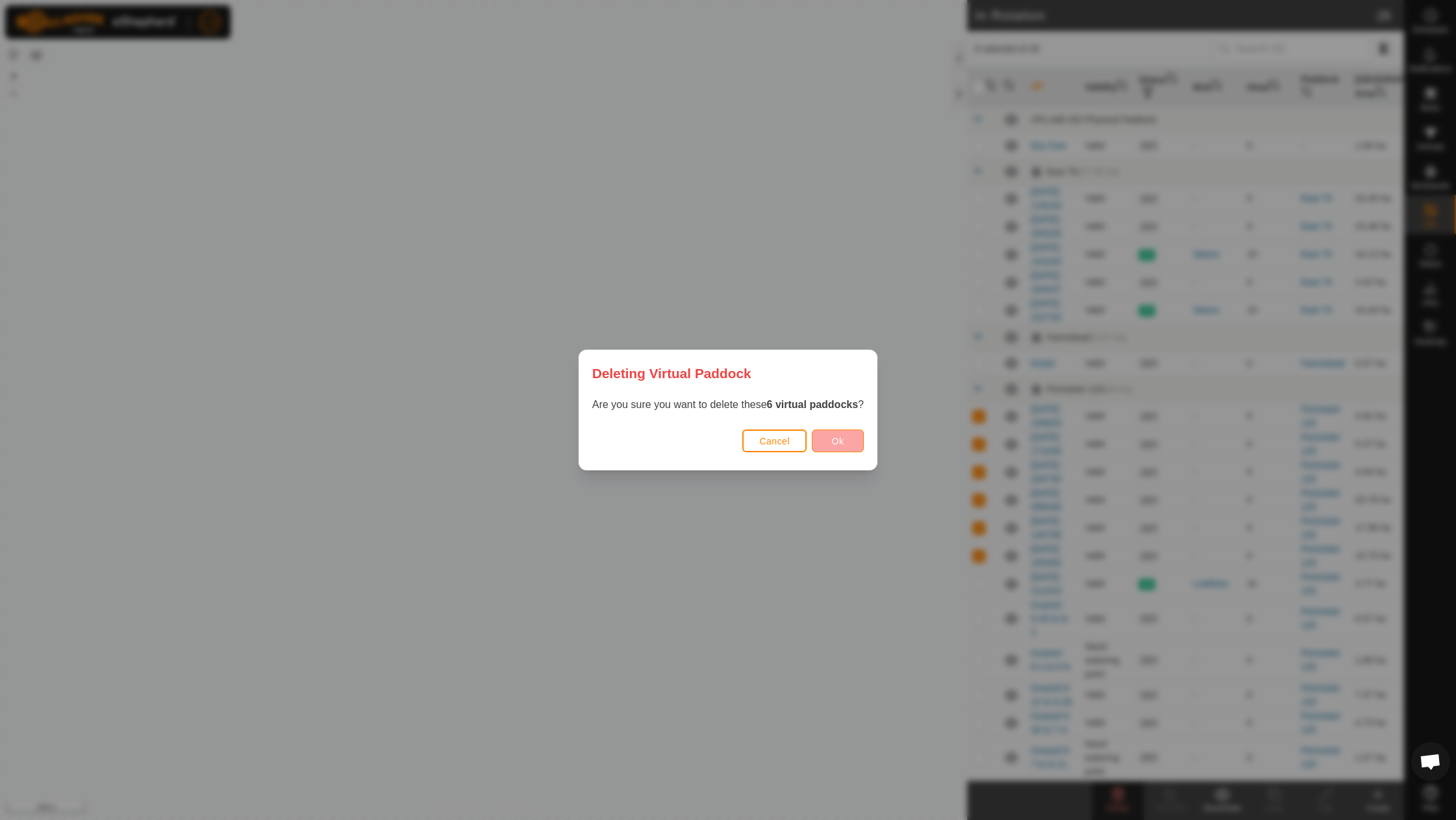
click at [830, 438] on button "Ok" at bounding box center [837, 441] width 52 height 23
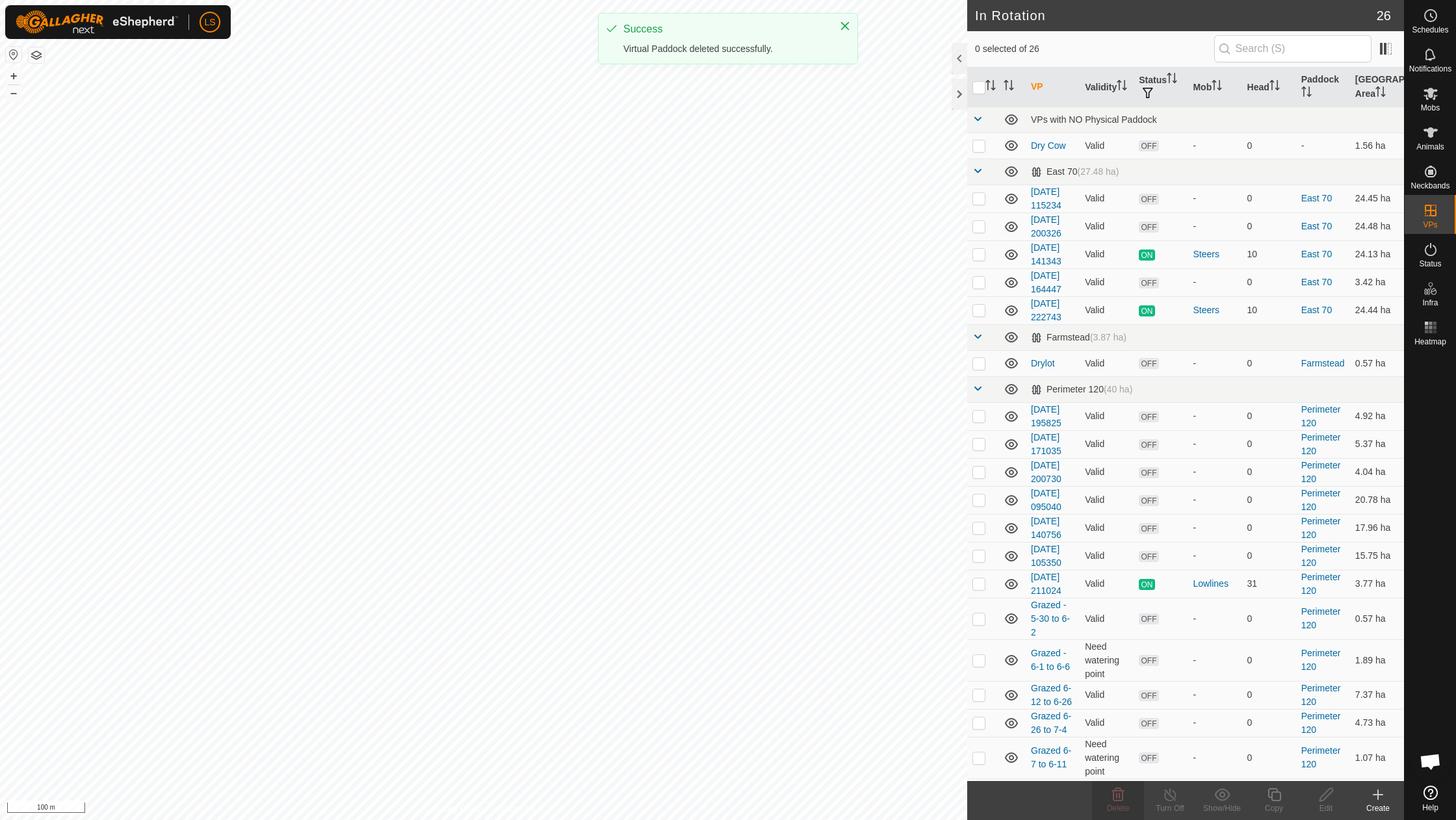
checkbox input "false"
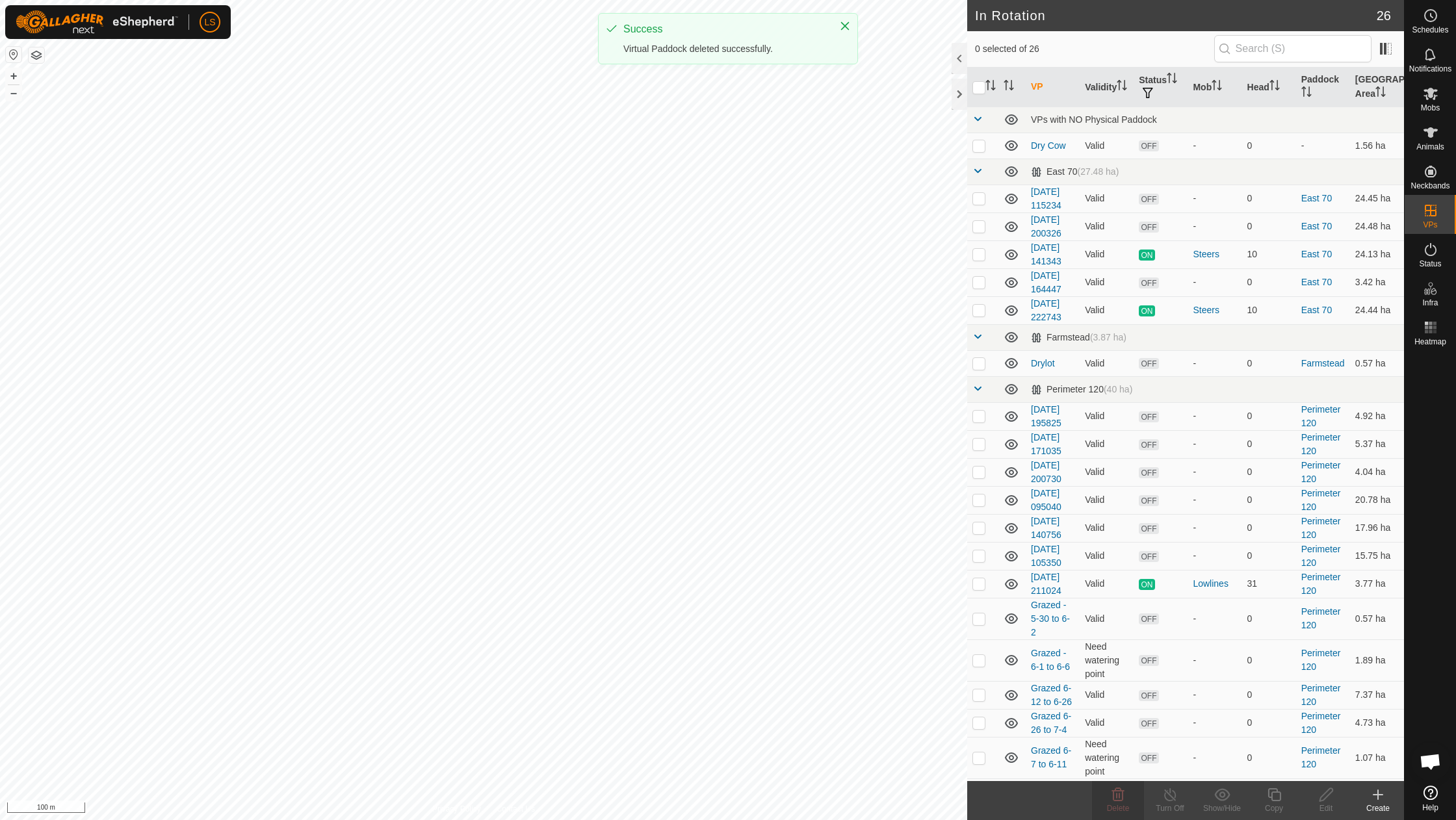
checkbox input "false"
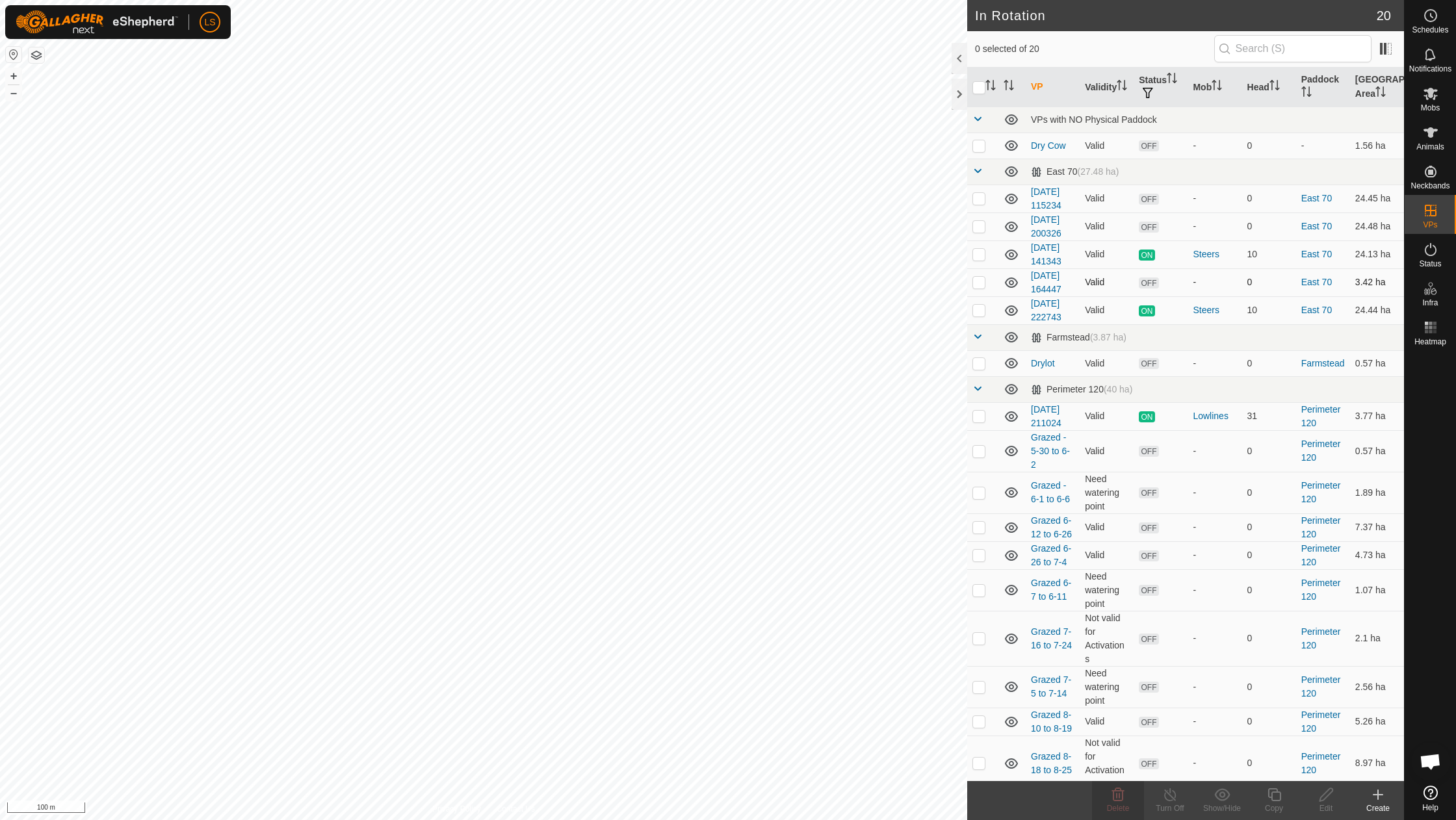
click at [980, 279] on p-checkbox at bounding box center [978, 281] width 13 height 10
checkbox input "true"
click at [1121, 798] on icon at bounding box center [1117, 794] width 15 height 15
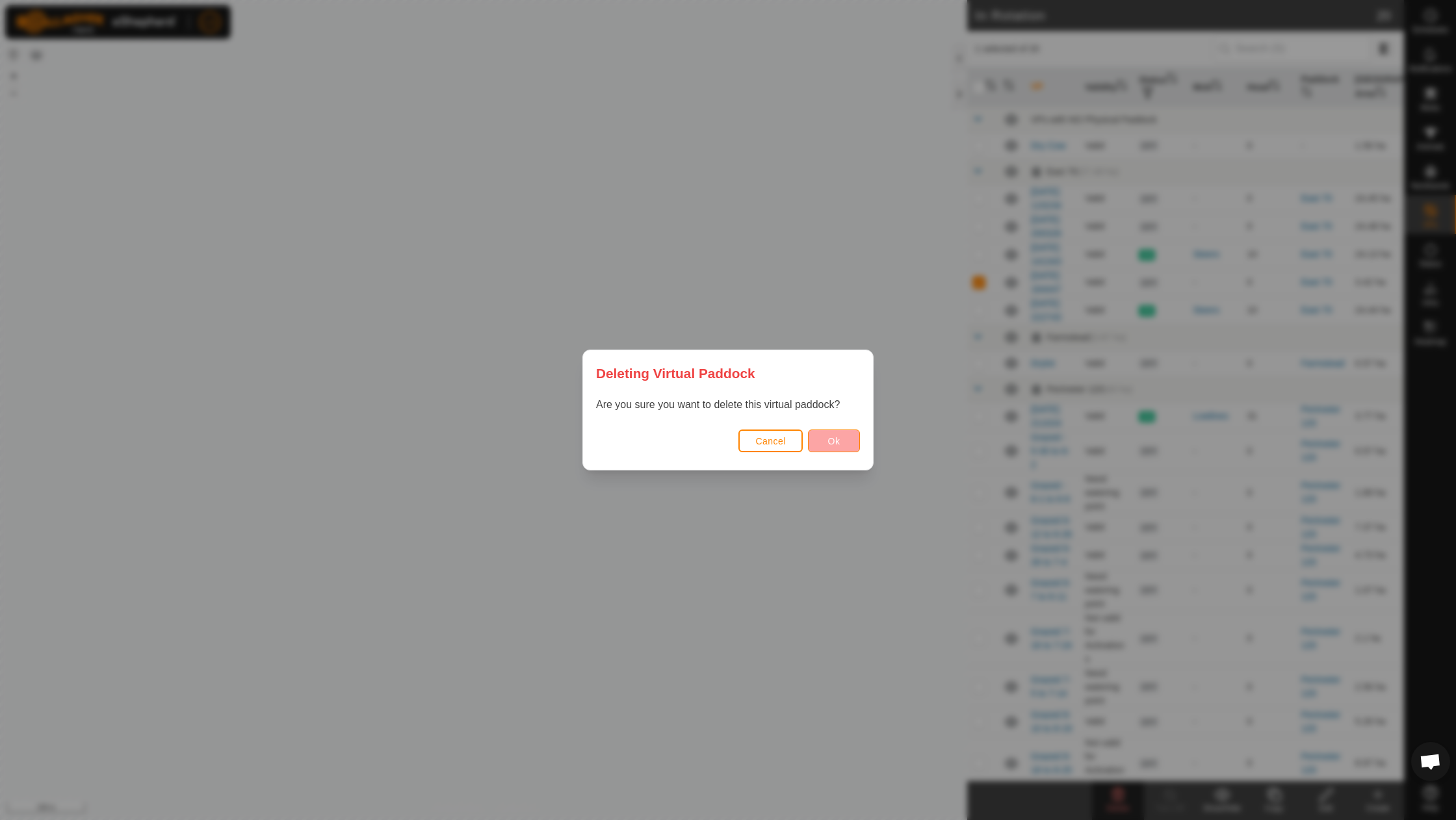
click at [829, 440] on span "Ok" at bounding box center [834, 441] width 12 height 10
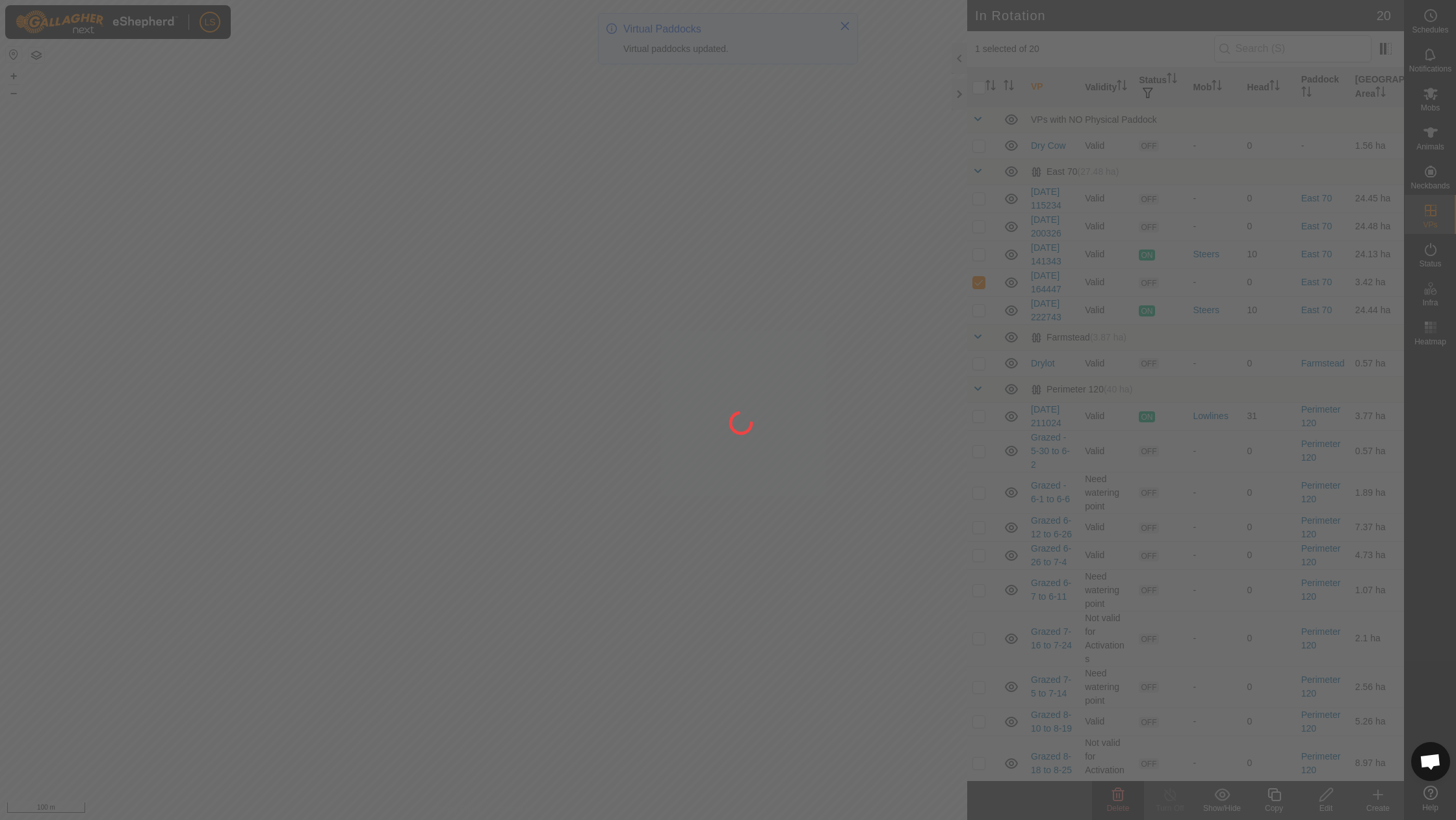
checkbox input "false"
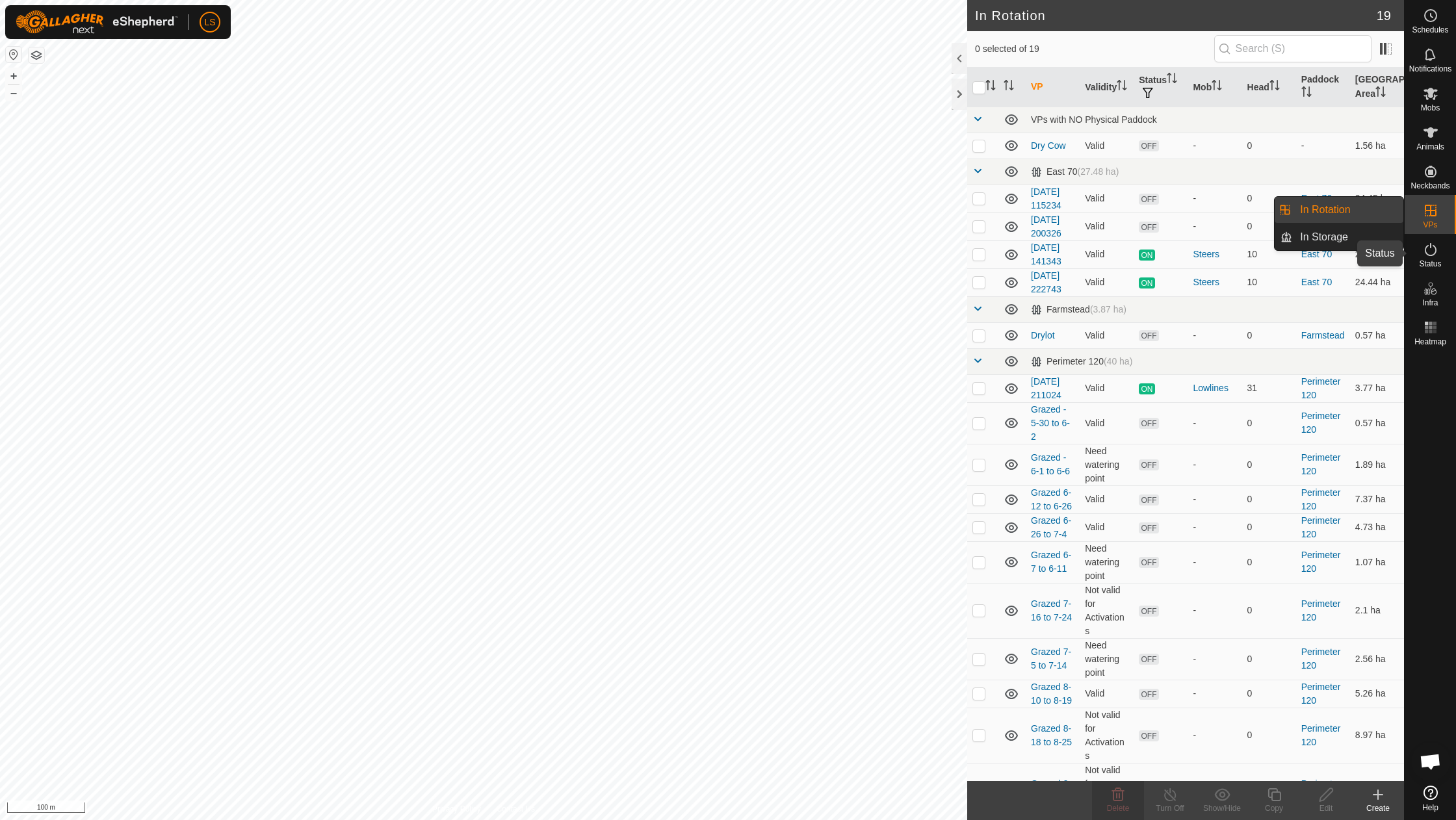
click at [1439, 256] on es-activation-svg-icon at bounding box center [1430, 249] width 24 height 21
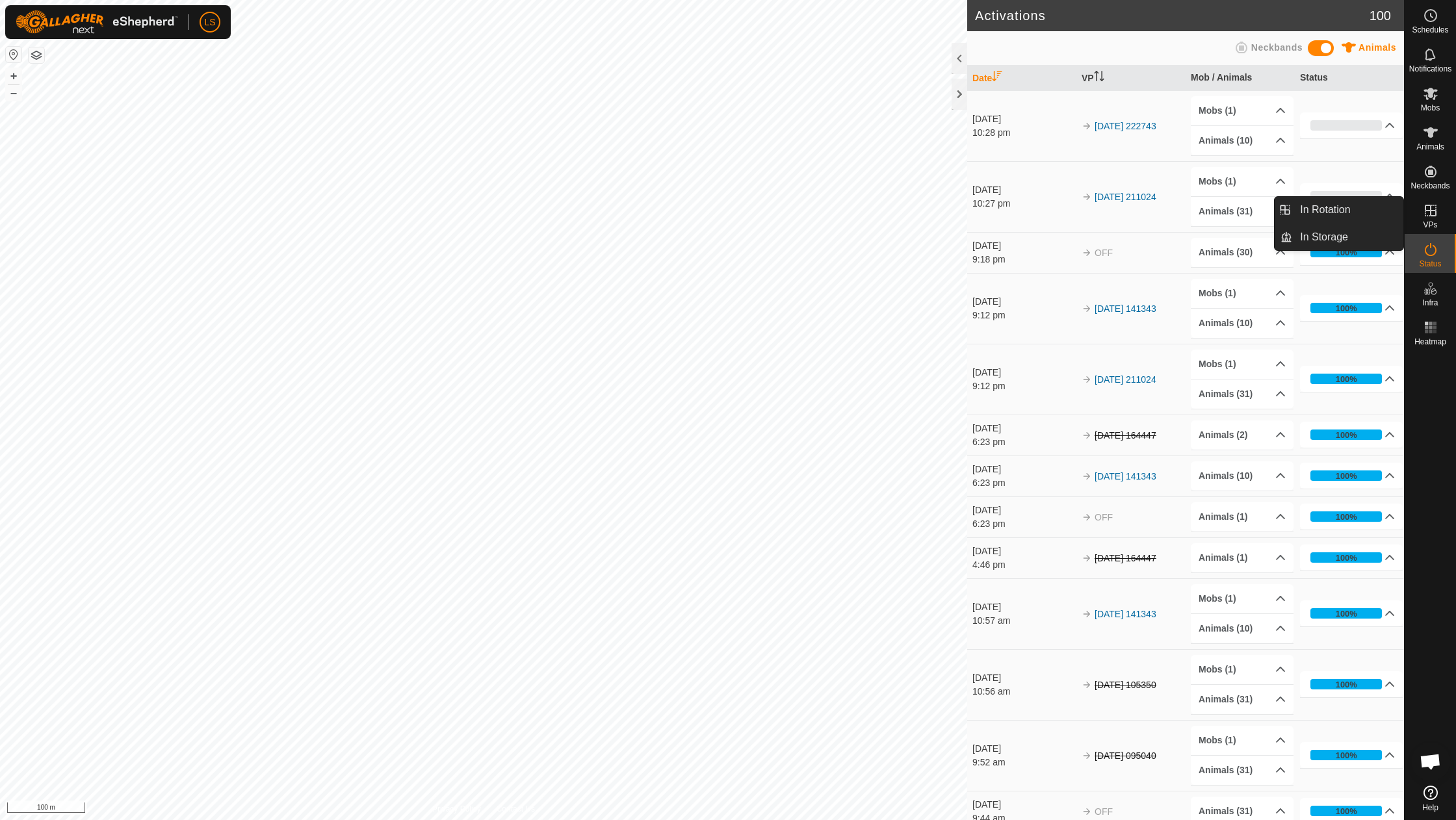
click at [1437, 255] on icon at bounding box center [1430, 249] width 15 height 15
click at [1385, 196] on p-accordion-header "0%" at bounding box center [1351, 196] width 103 height 26
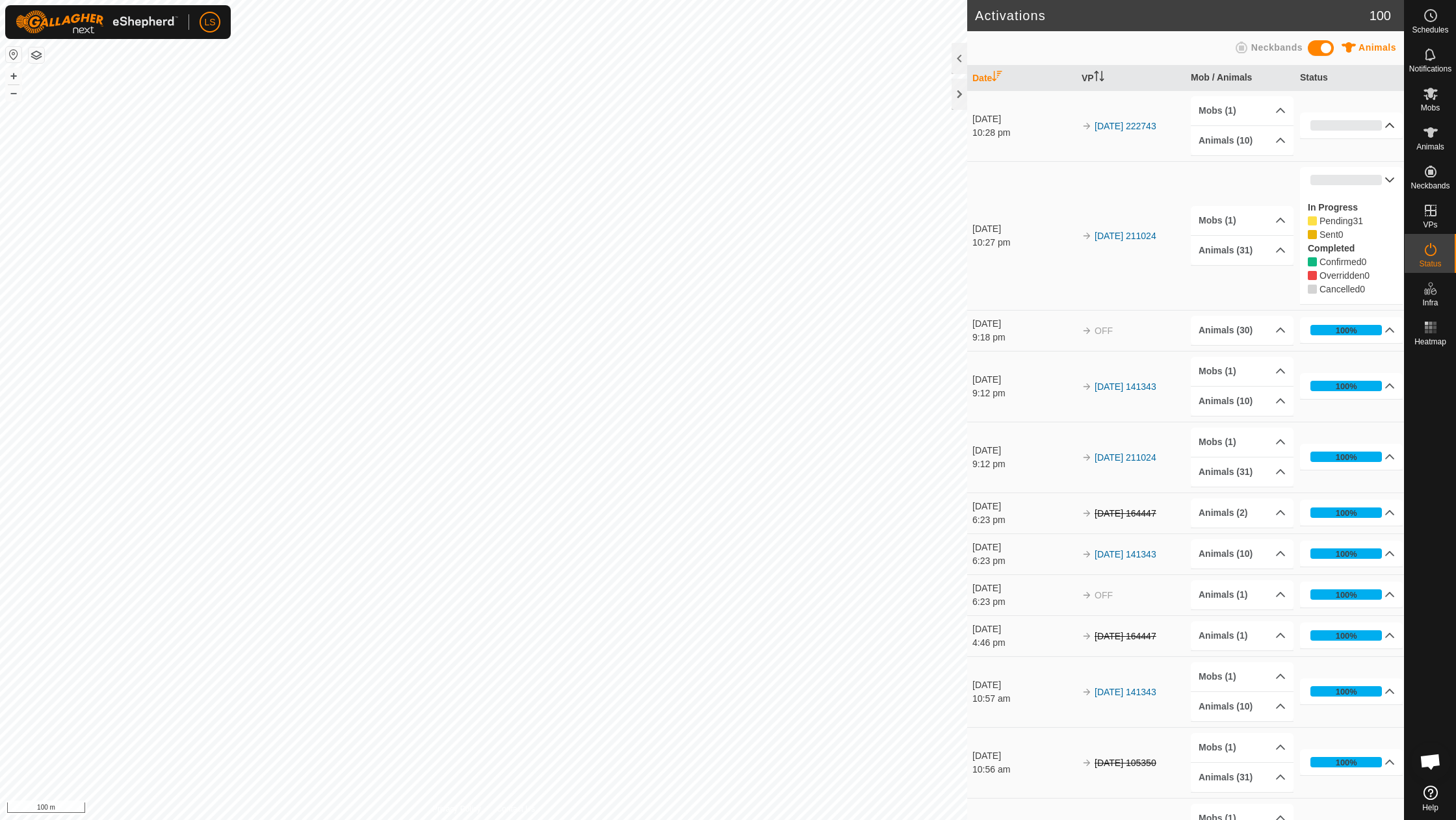
click at [1381, 128] on p-accordion-header "0%" at bounding box center [1351, 125] width 103 height 26
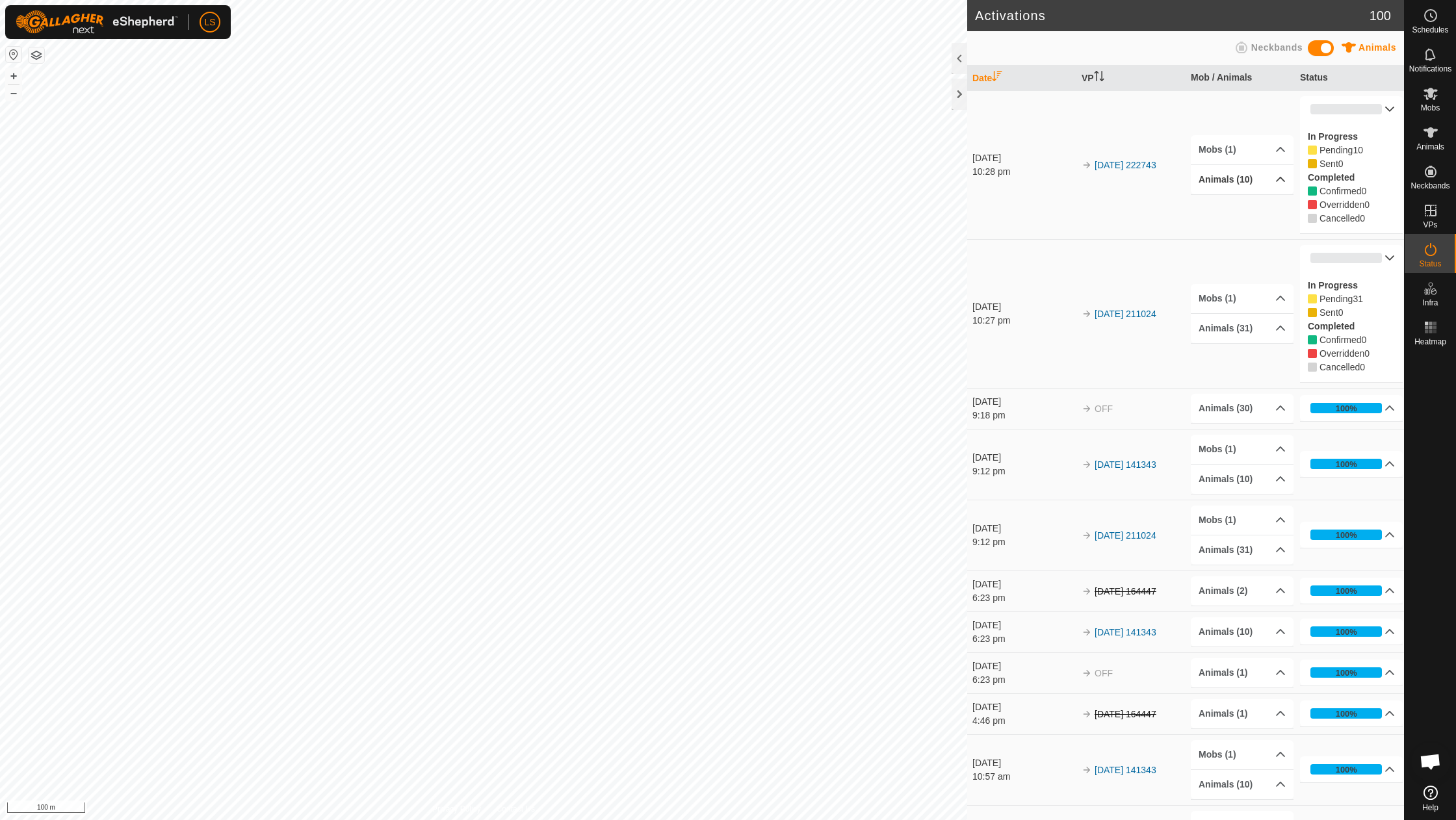
click at [1284, 175] on p-accordion-header "Animals (10)" at bounding box center [1242, 180] width 103 height 30
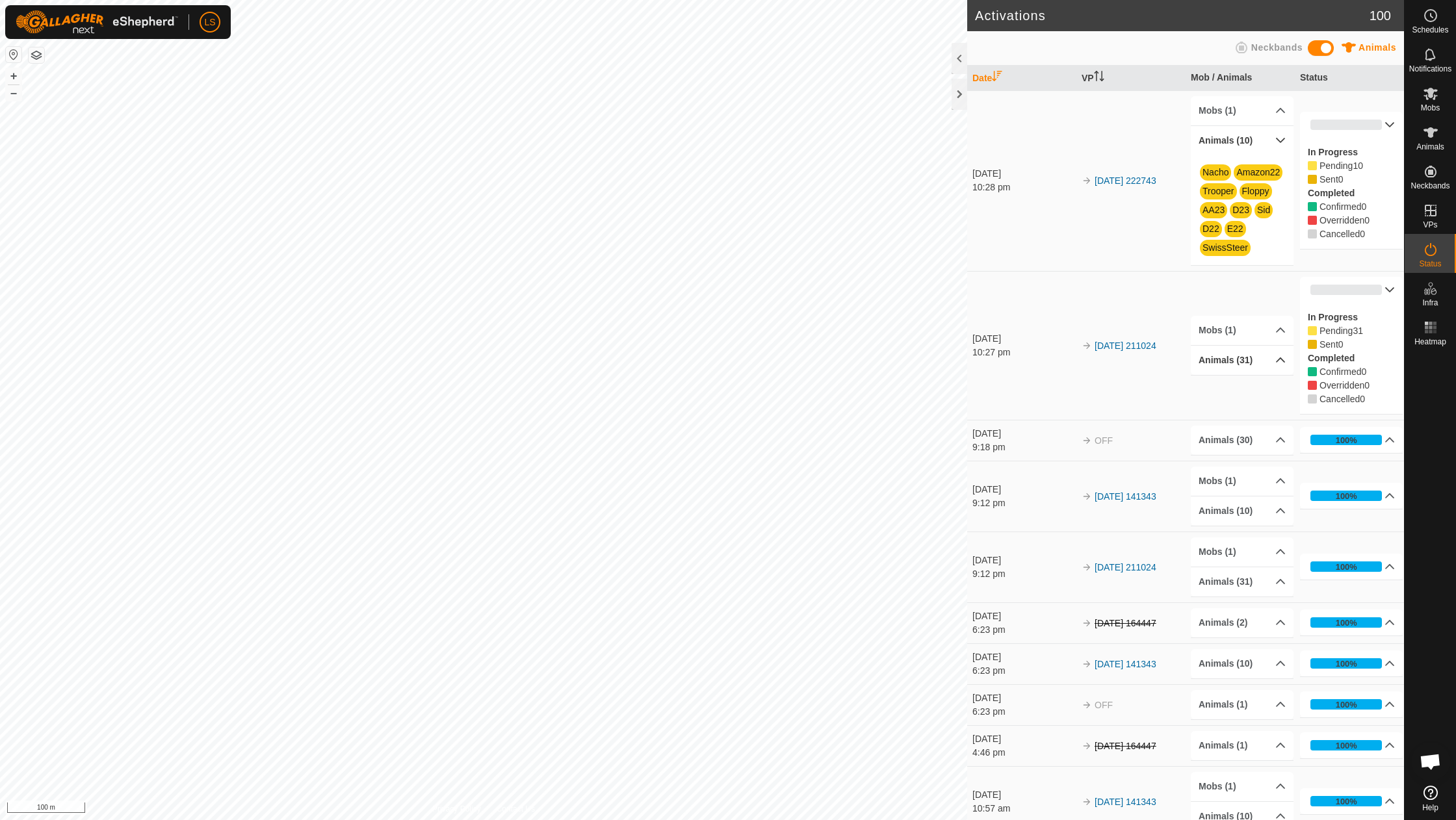
click at [1278, 356] on p-accordion-header "Animals (31)" at bounding box center [1242, 361] width 103 height 30
